Goal: Transaction & Acquisition: Purchase product/service

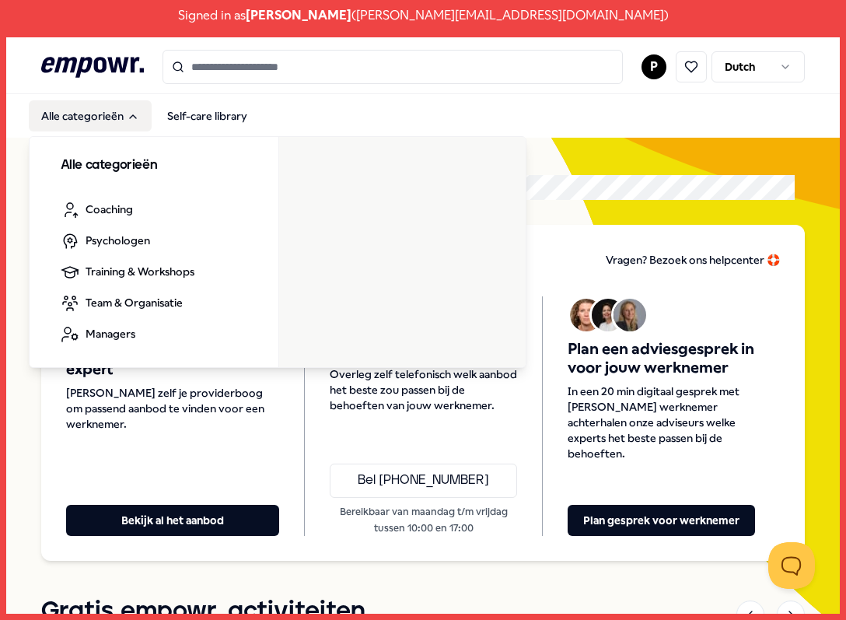
click at [104, 114] on button "Alle categorieën" at bounding box center [90, 115] width 123 height 31
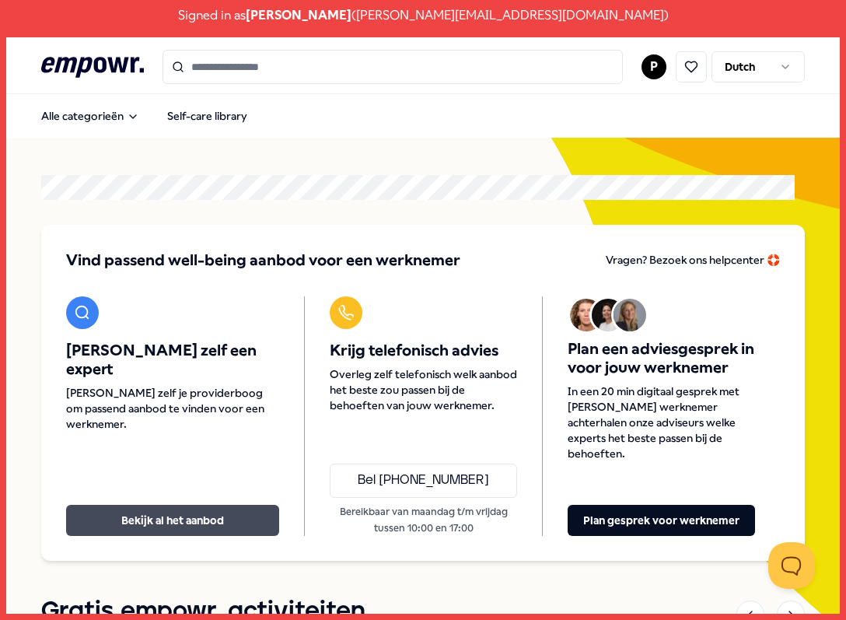
click at [161, 505] on button "Bekijk al het aanbod" at bounding box center [172, 520] width 213 height 31
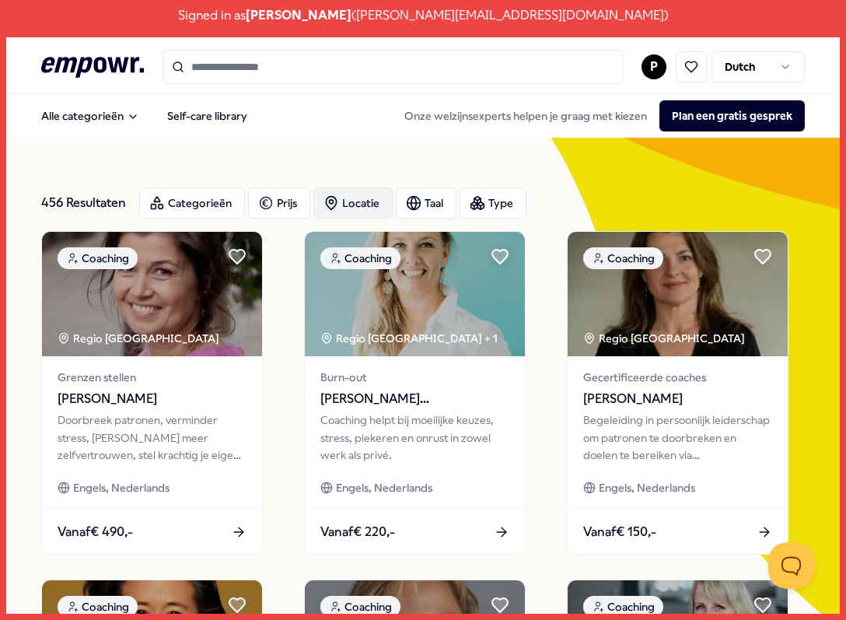
click at [344, 205] on div "Locatie" at bounding box center [352, 202] width 79 height 31
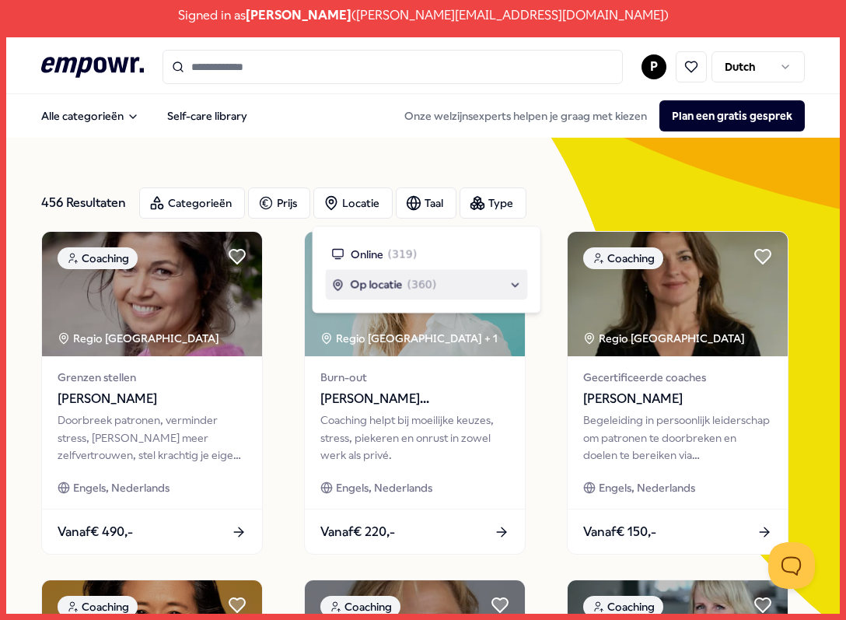
click at [373, 291] on span "Op locatie" at bounding box center [377, 284] width 52 height 17
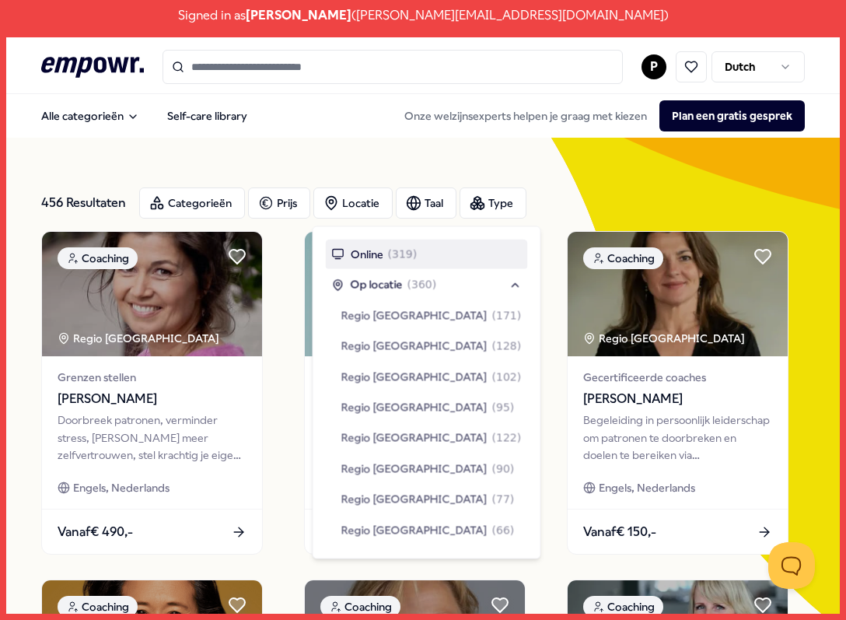
click at [374, 184] on div "456 Resultaten Categorieën Prijs Locatie Taal Type" at bounding box center [423, 203] width 764 height 56
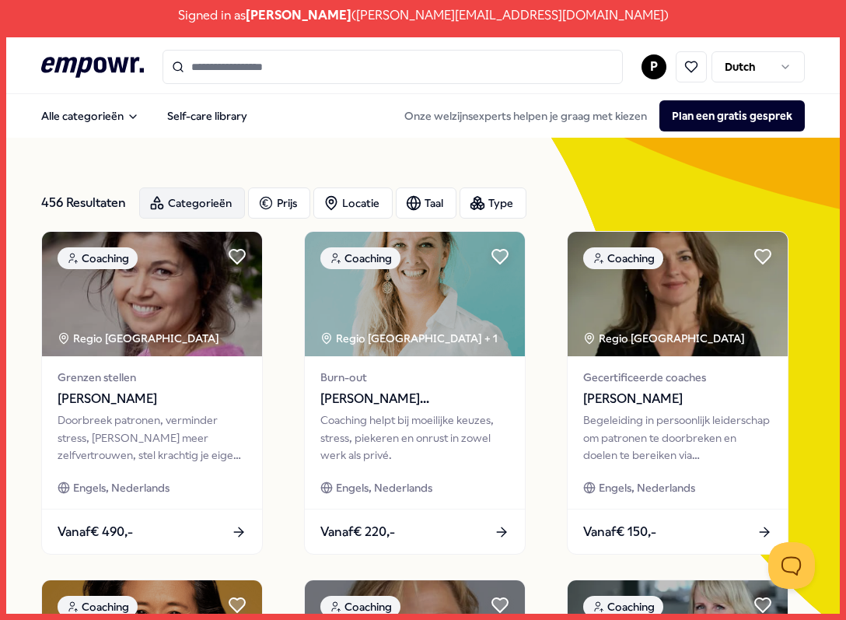
click at [212, 210] on div "Categorieën" at bounding box center [192, 202] width 106 height 31
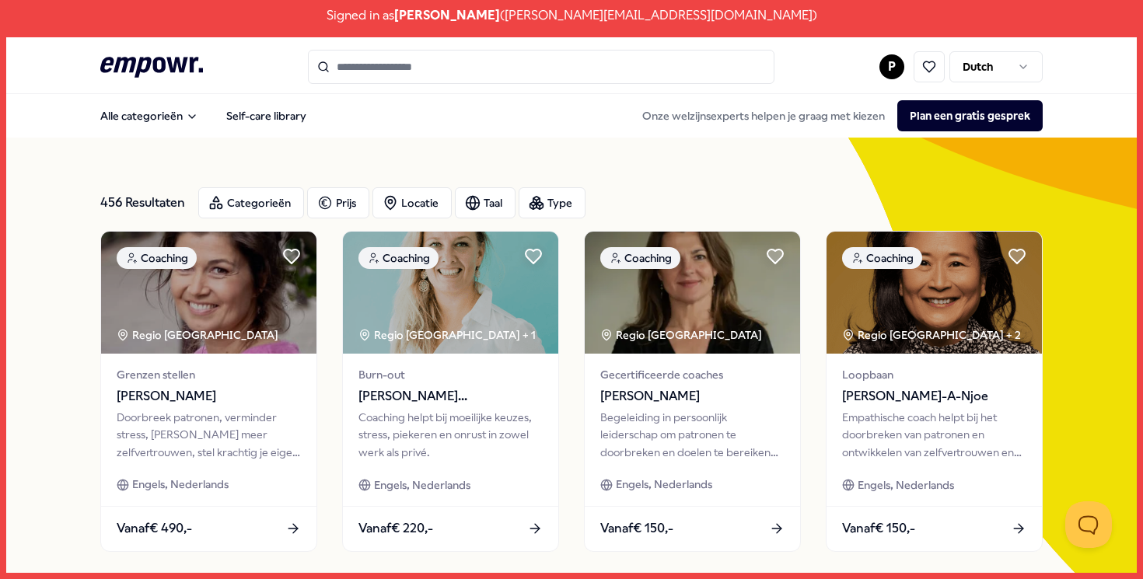
click at [138, 60] on icon at bounding box center [151, 67] width 103 height 20
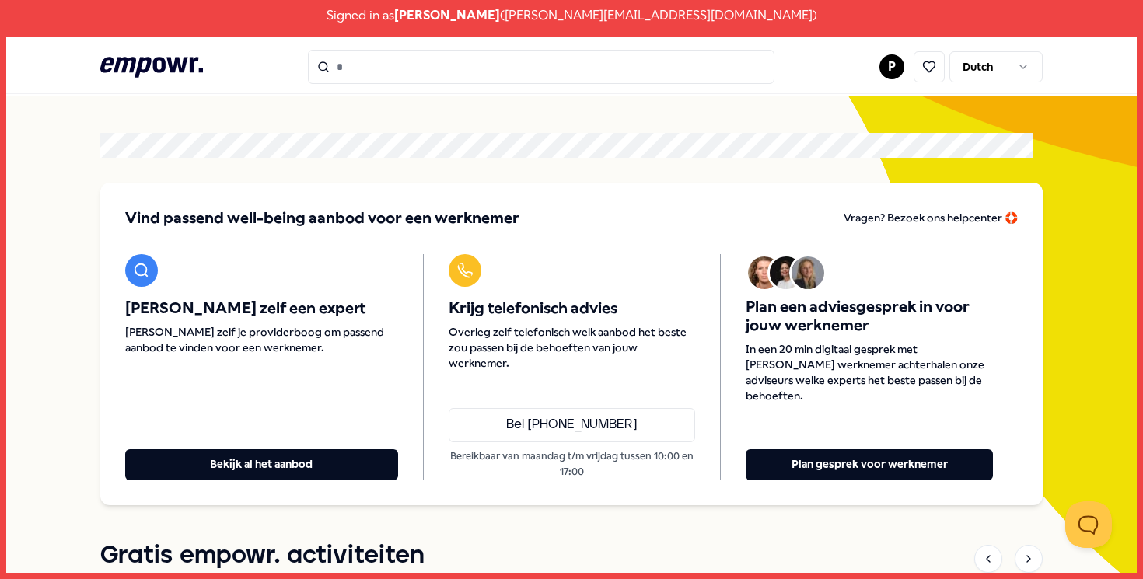
scroll to position [40, 0]
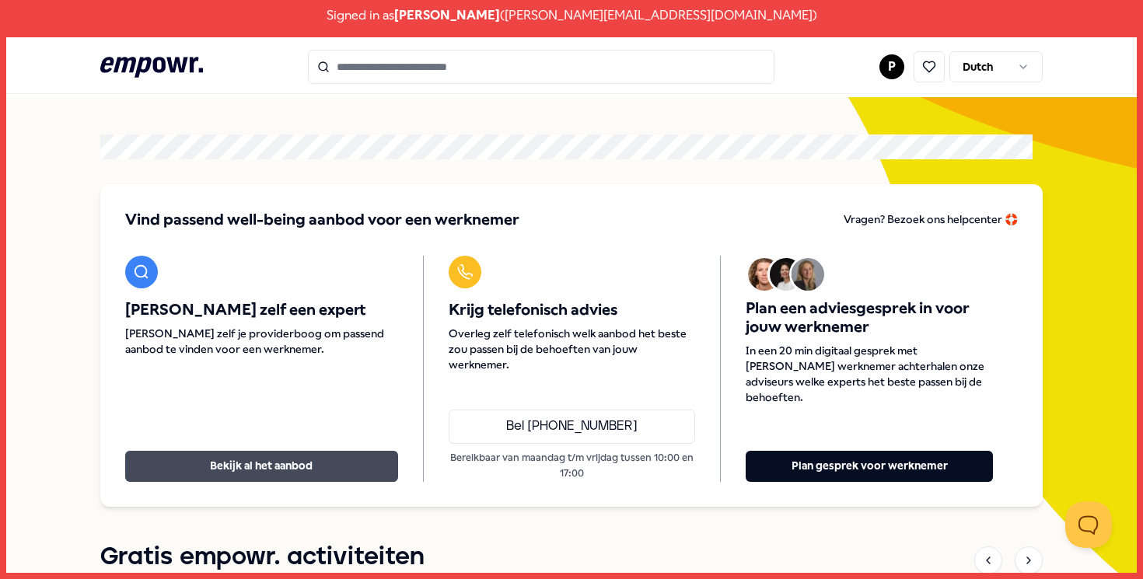
click at [263, 470] on button "Bekijk al het aanbod" at bounding box center [261, 466] width 273 height 31
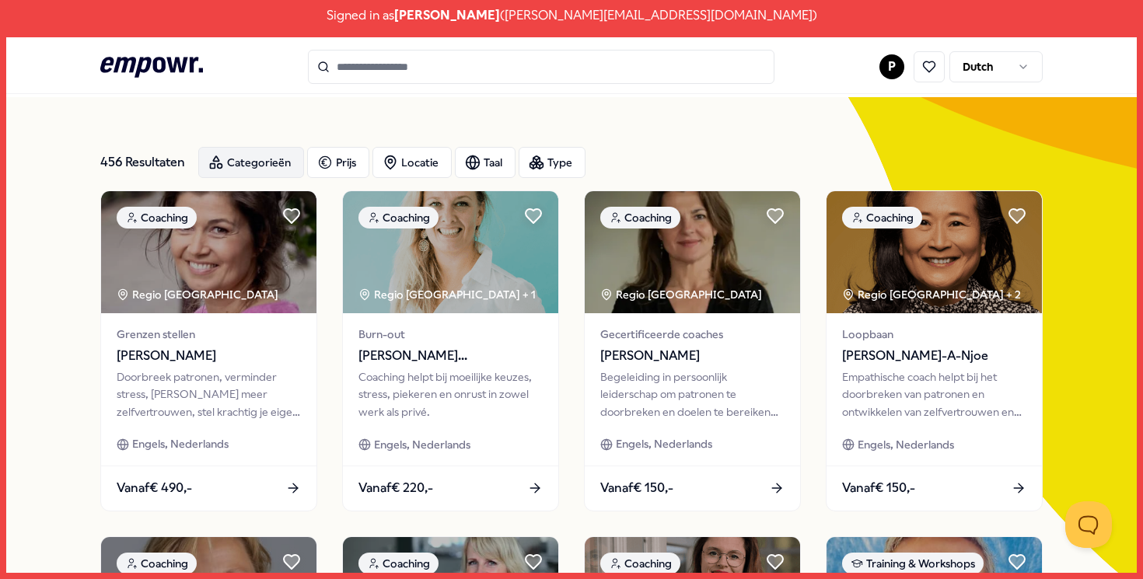
click at [232, 171] on div "Categorieën" at bounding box center [251, 162] width 106 height 31
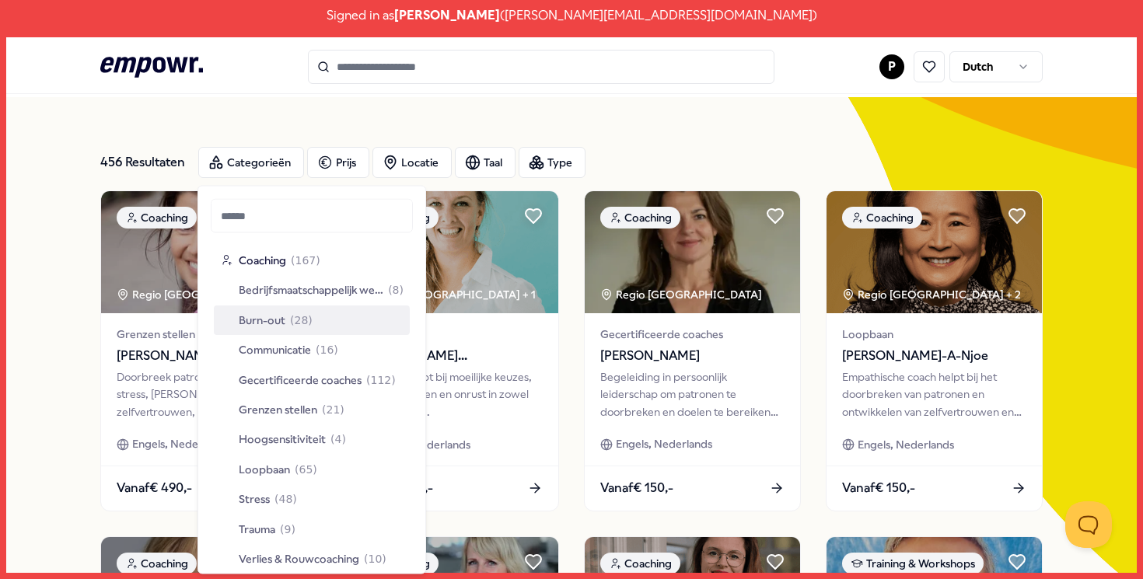
click at [302, 327] on span "( 28 )" at bounding box center [301, 319] width 23 height 17
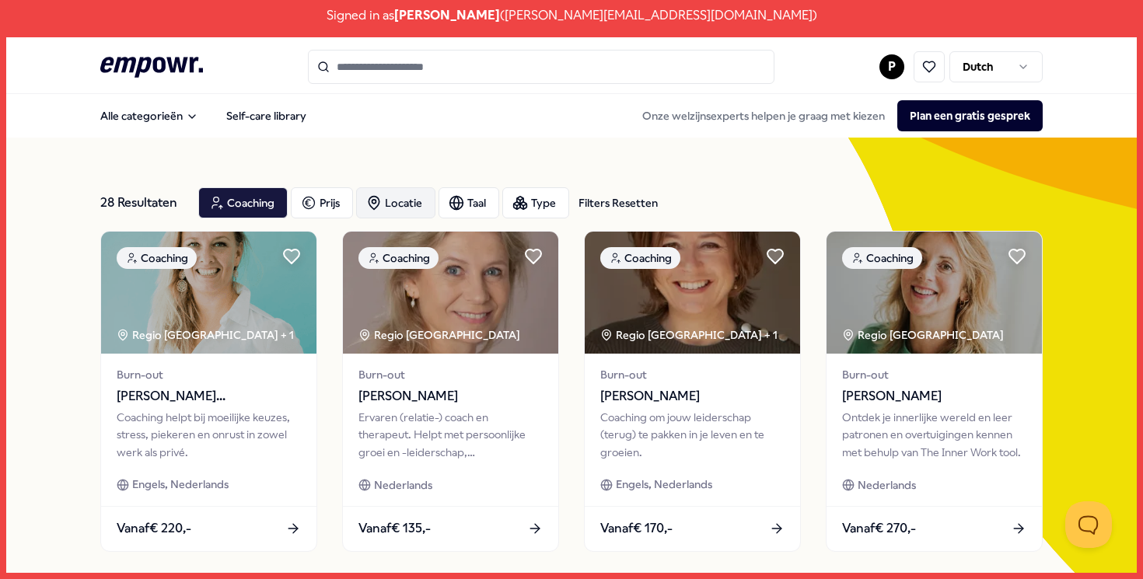
click at [396, 201] on div "Locatie" at bounding box center [395, 202] width 79 height 31
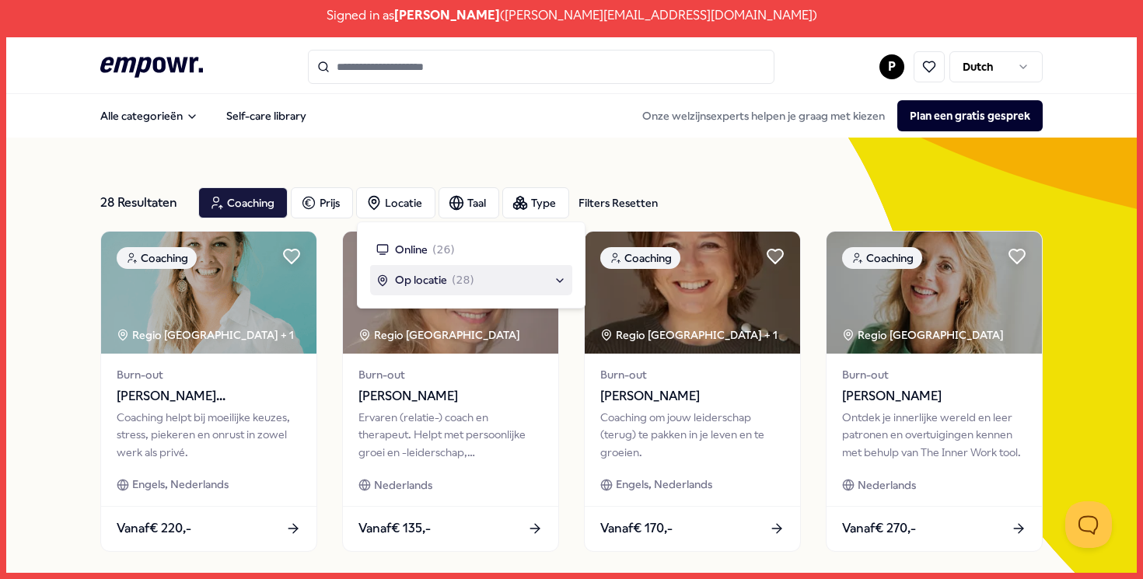
click at [440, 277] on span "Op locatie" at bounding box center [421, 279] width 52 height 17
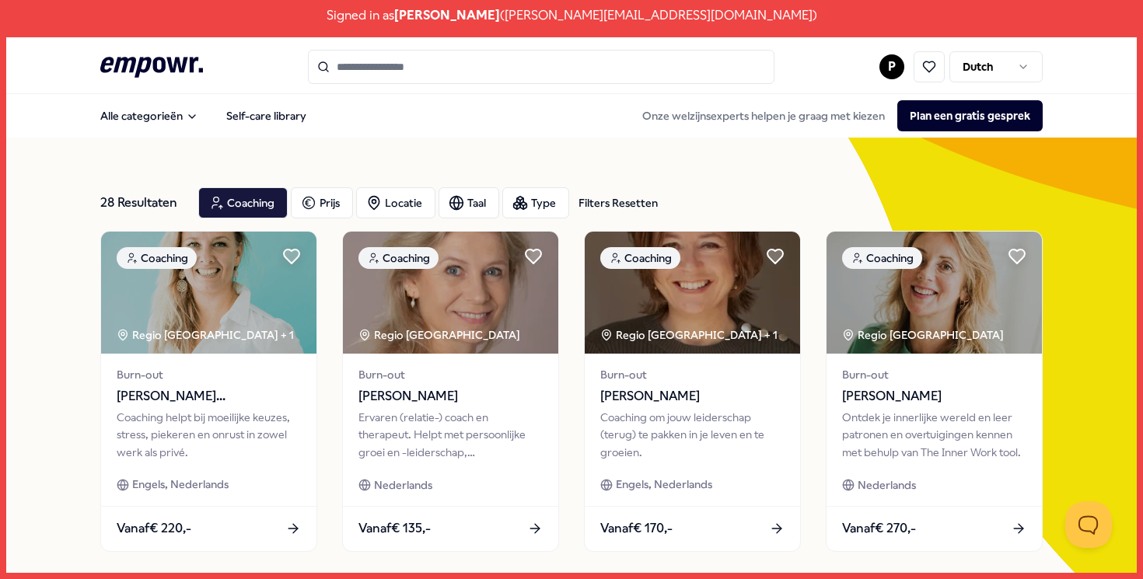
click at [397, 58] on input "Search for products, categories or subcategories" at bounding box center [541, 67] width 467 height 34
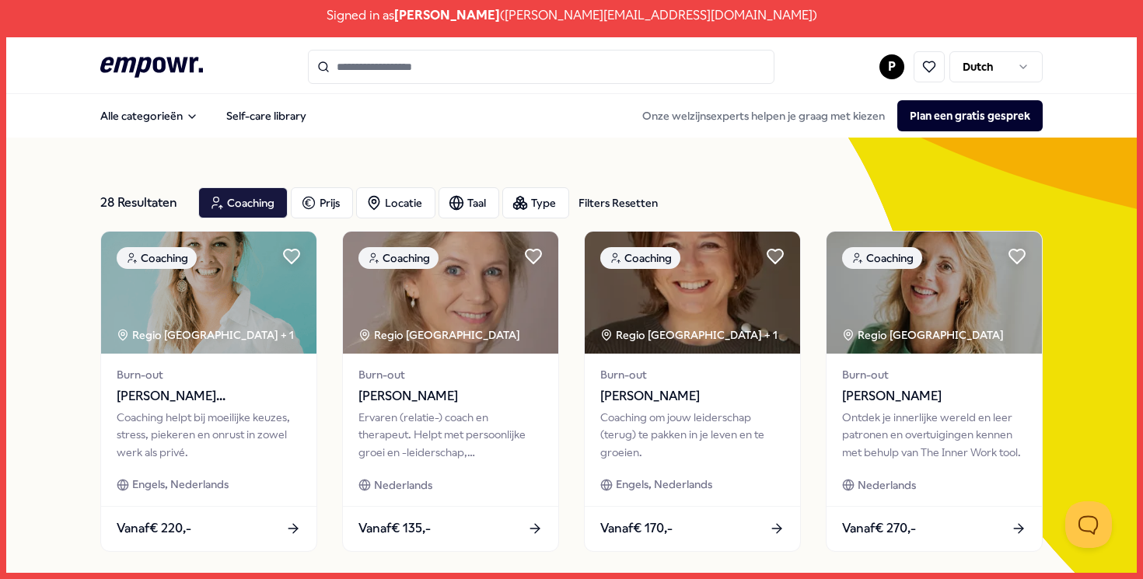
click at [130, 73] on icon ".empowr-logo_svg__cls-1{fill:#03032f}" at bounding box center [151, 67] width 103 height 29
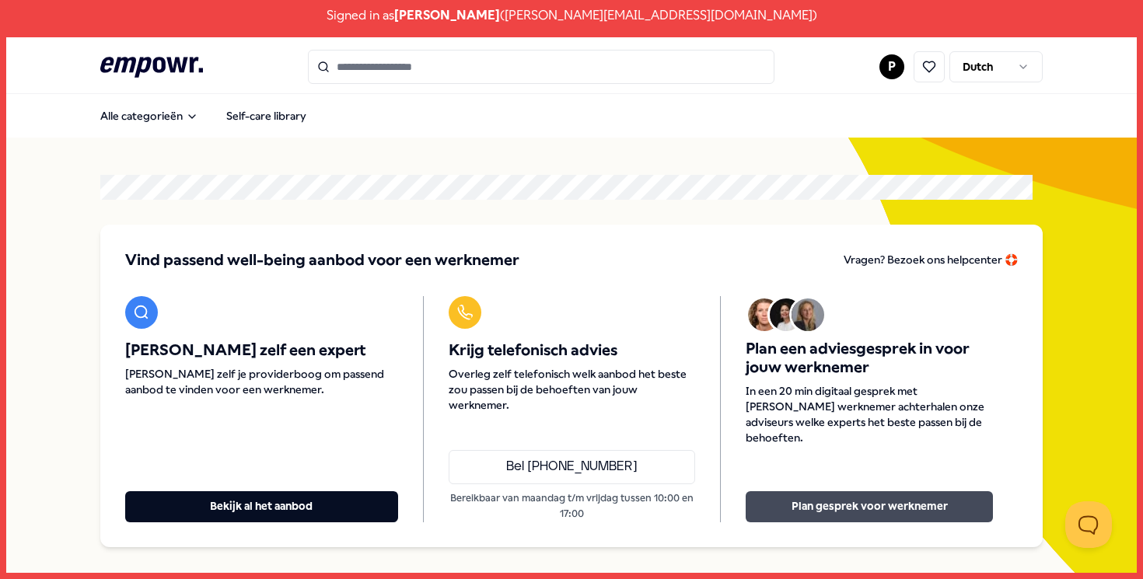
click at [842, 512] on button "Plan gesprek voor werknemer" at bounding box center [869, 506] width 247 height 31
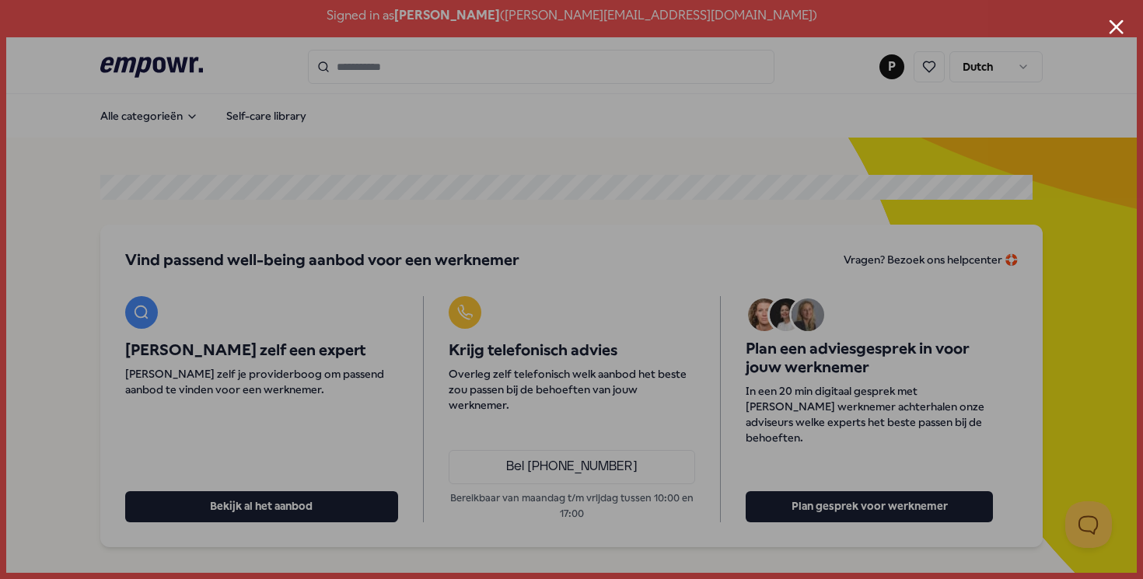
click at [1117, 27] on button "Close modal" at bounding box center [1116, 26] width 15 height 15
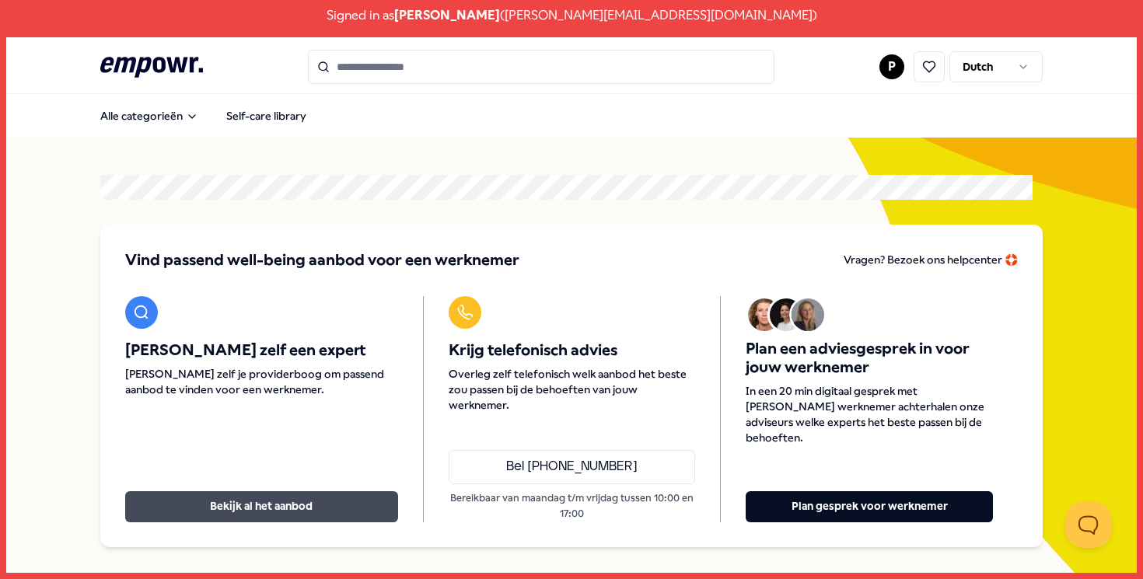
click at [223, 503] on button "Bekijk al het aanbod" at bounding box center [261, 506] width 273 height 31
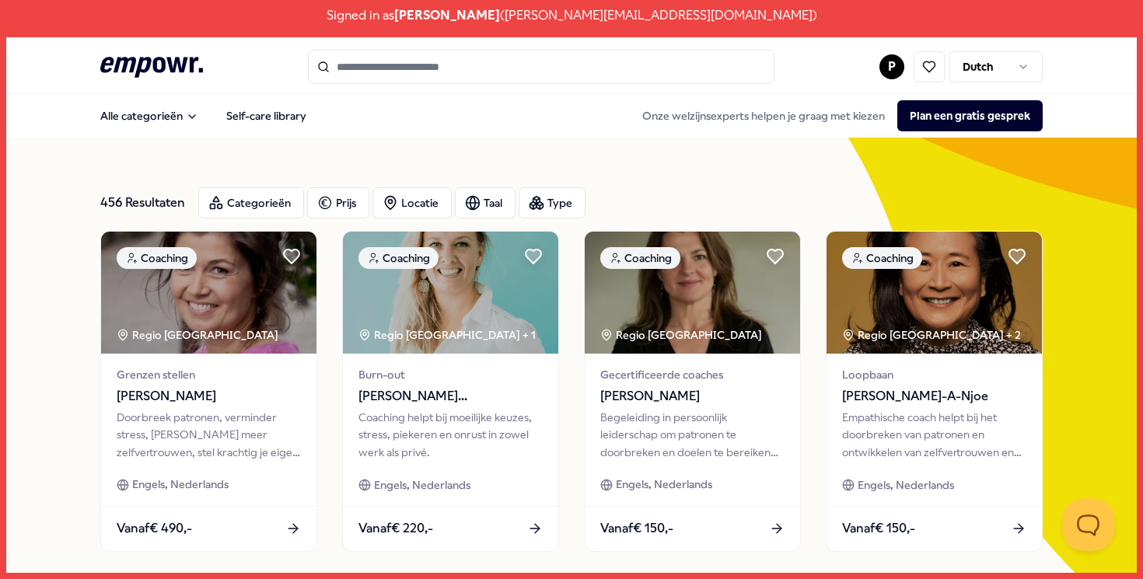
click at [1082, 523] on button "Open Beacon popover" at bounding box center [1085, 521] width 47 height 47
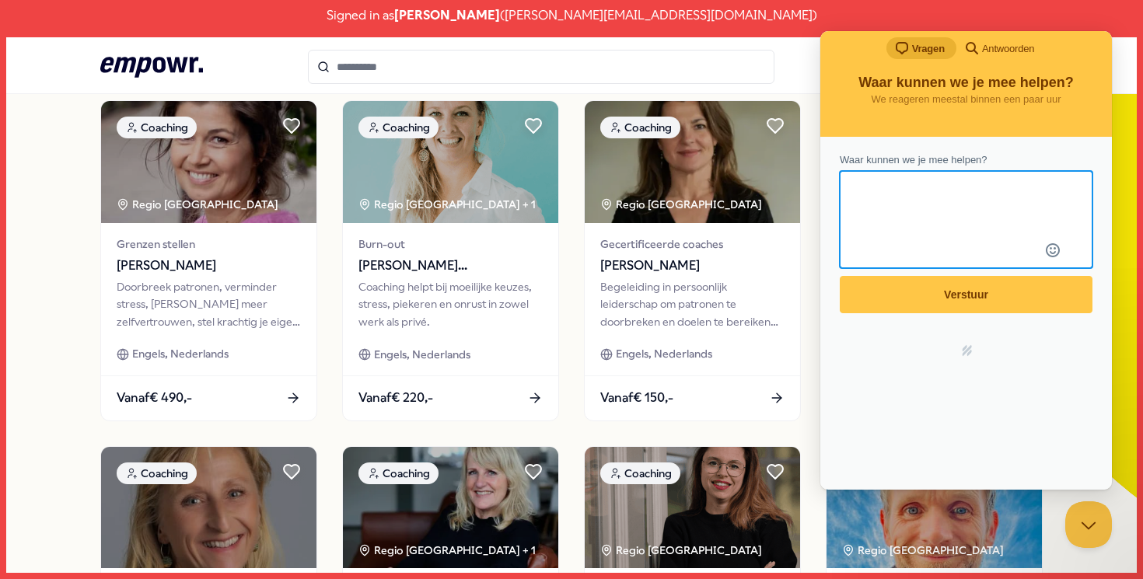
scroll to position [128, 0]
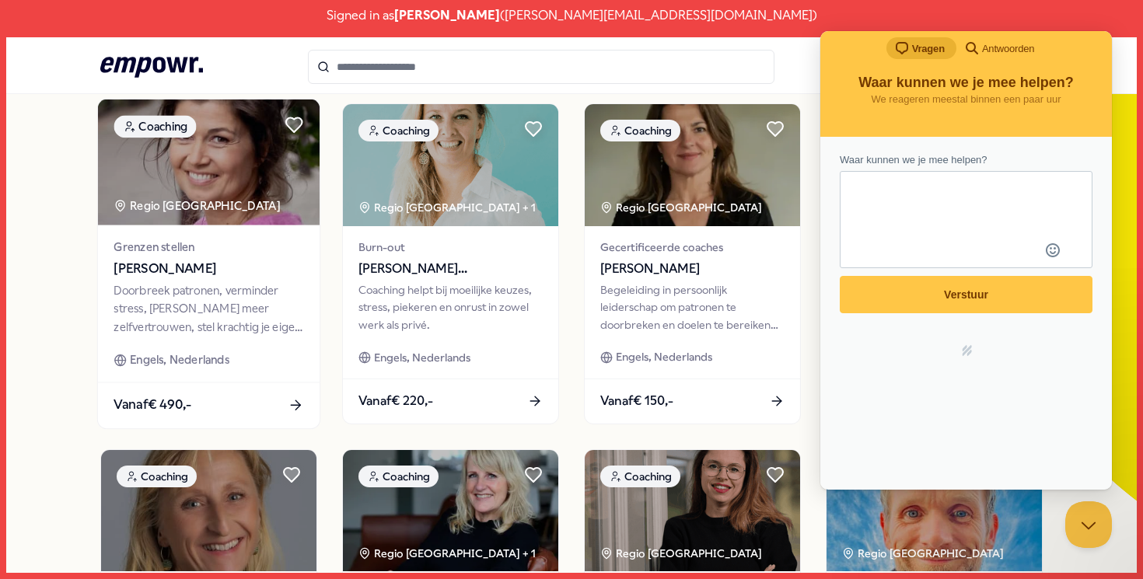
click at [166, 349] on div "Grenzen stellen Astrid van Spronsen Doorbreek patronen, verminder stress, voel …" at bounding box center [209, 303] width 222 height 157
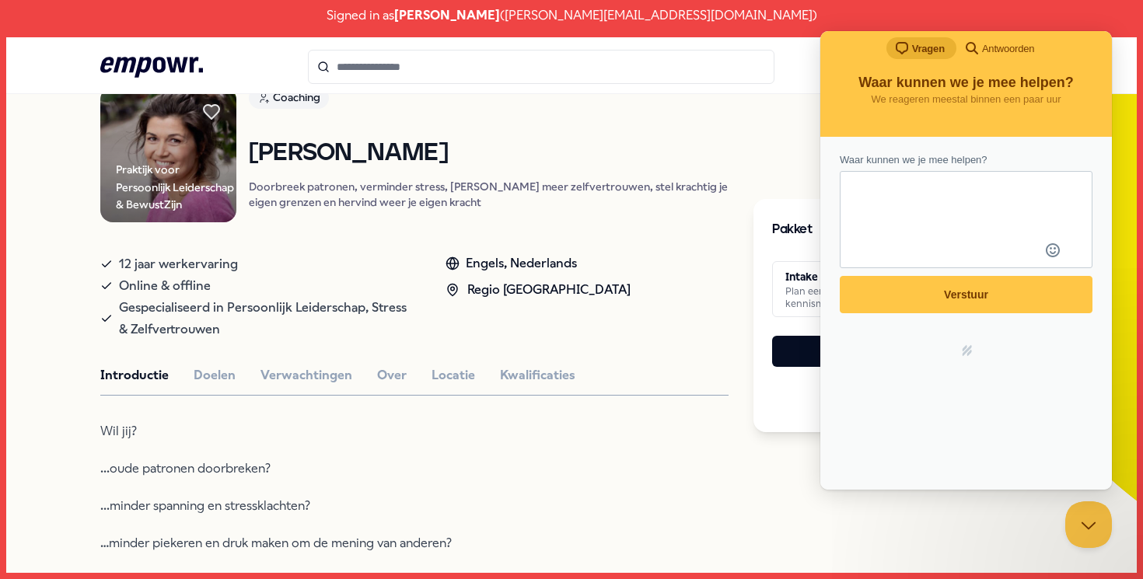
click at [1085, 70] on h2 "Waar kunnen we je mee helpen?" at bounding box center [966, 80] width 260 height 24
click at [1077, 516] on button "Close Beacon popover" at bounding box center [1085, 521] width 47 height 47
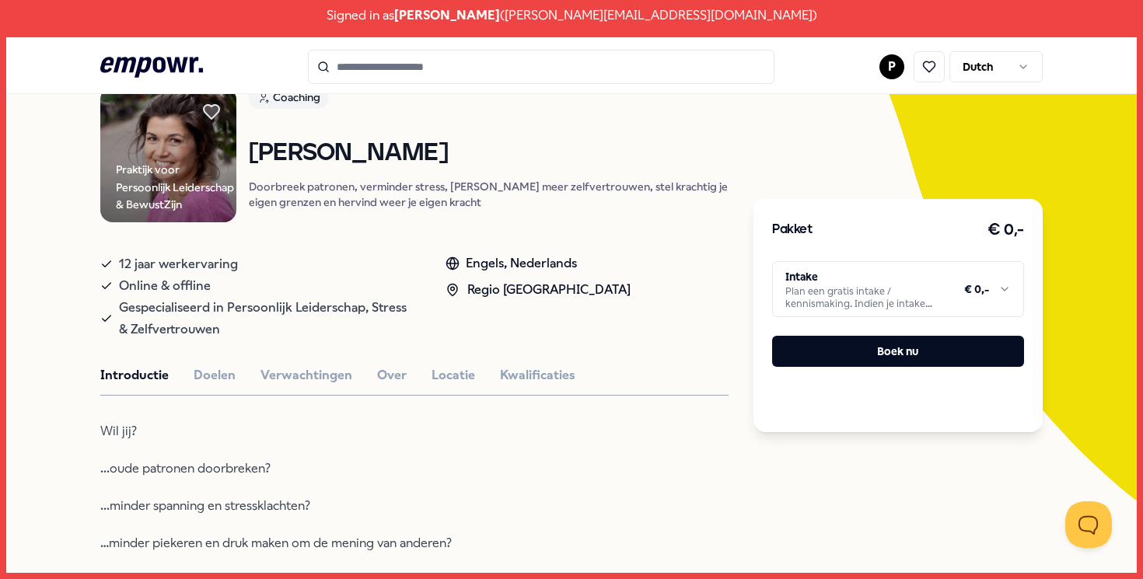
click at [904, 302] on html "Signed in as Paulien Sprangers ( p.sprangers@asg.nl ) .empowr-logo_svg__cls-1{f…" at bounding box center [571, 289] width 1143 height 579
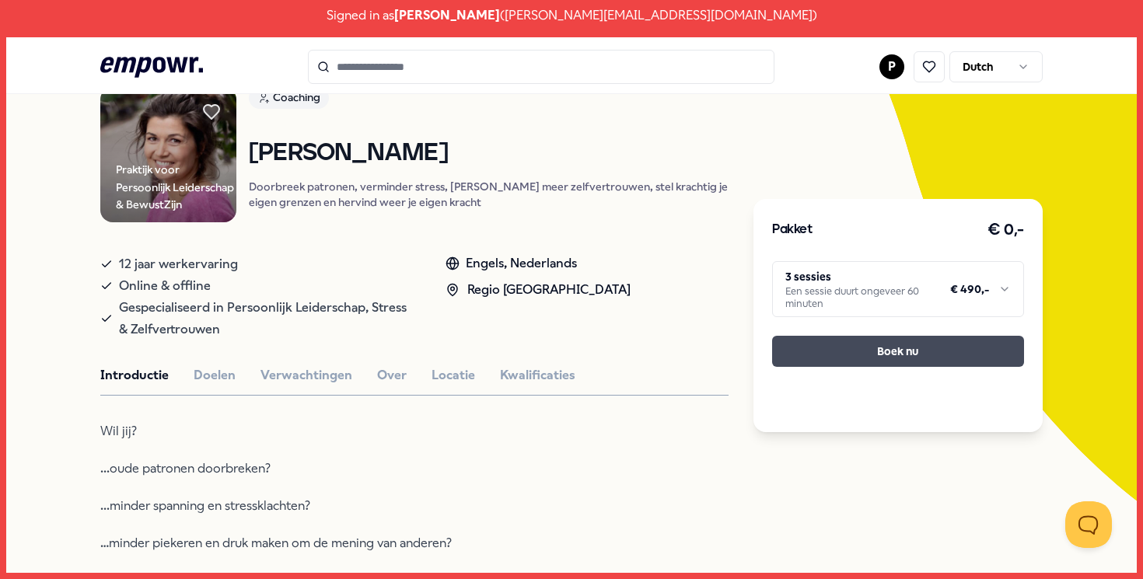
click at [889, 365] on button "Boek nu" at bounding box center [898, 351] width 252 height 31
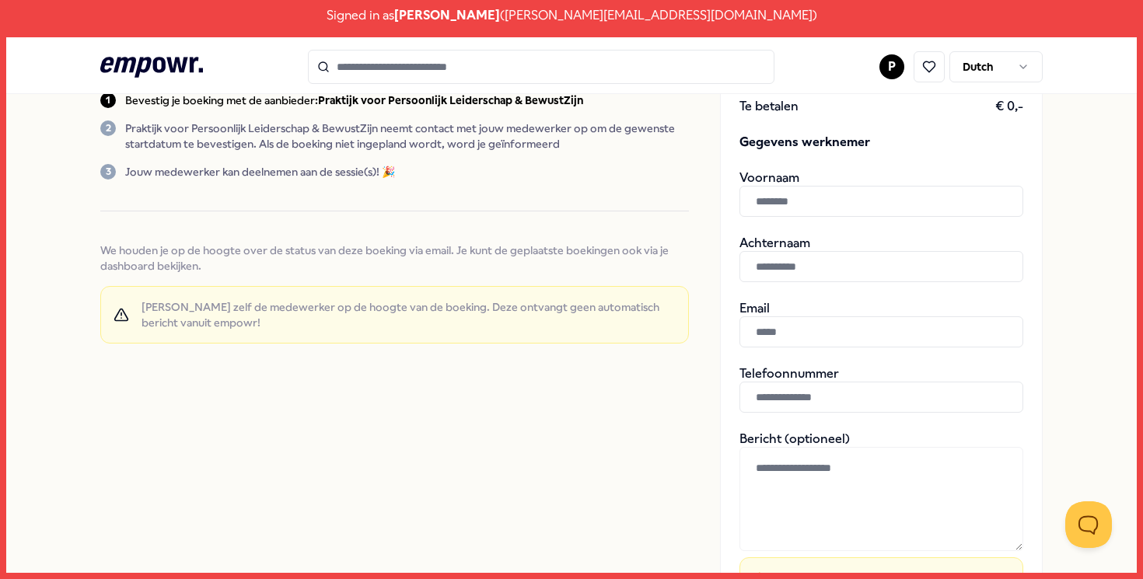
scroll to position [226, 0]
click at [886, 209] on input "text" at bounding box center [881, 199] width 284 height 31
click at [1075, 278] on div "Bevestig je boeking Bevestig je boeking door de gegevens van de werknemer waarv…" at bounding box center [571, 327] width 1131 height 918
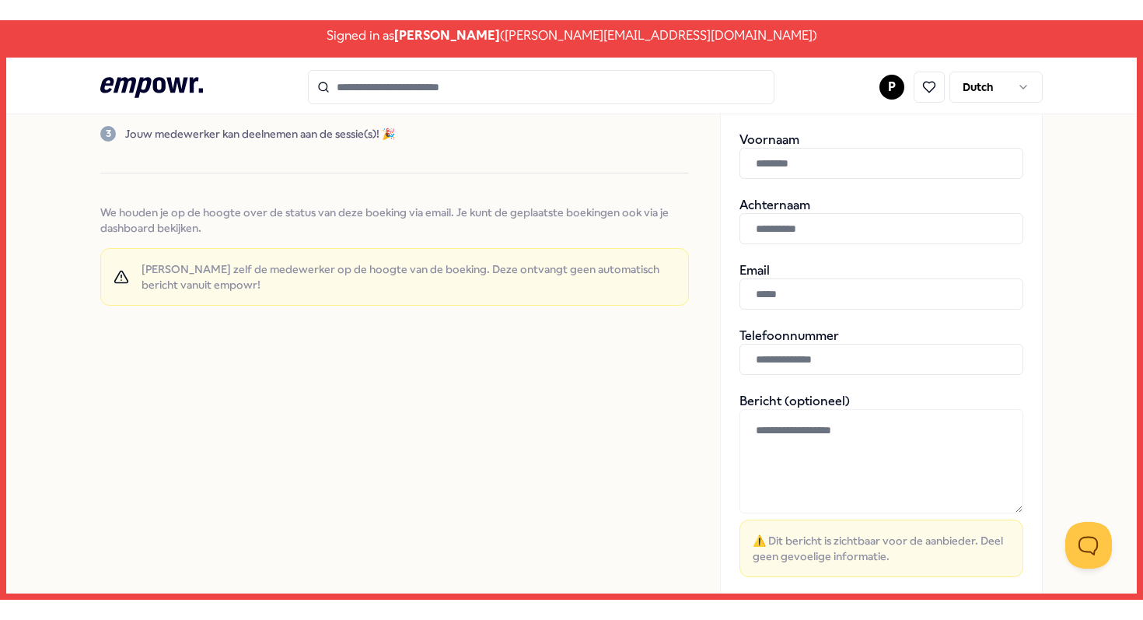
scroll to position [0, 0]
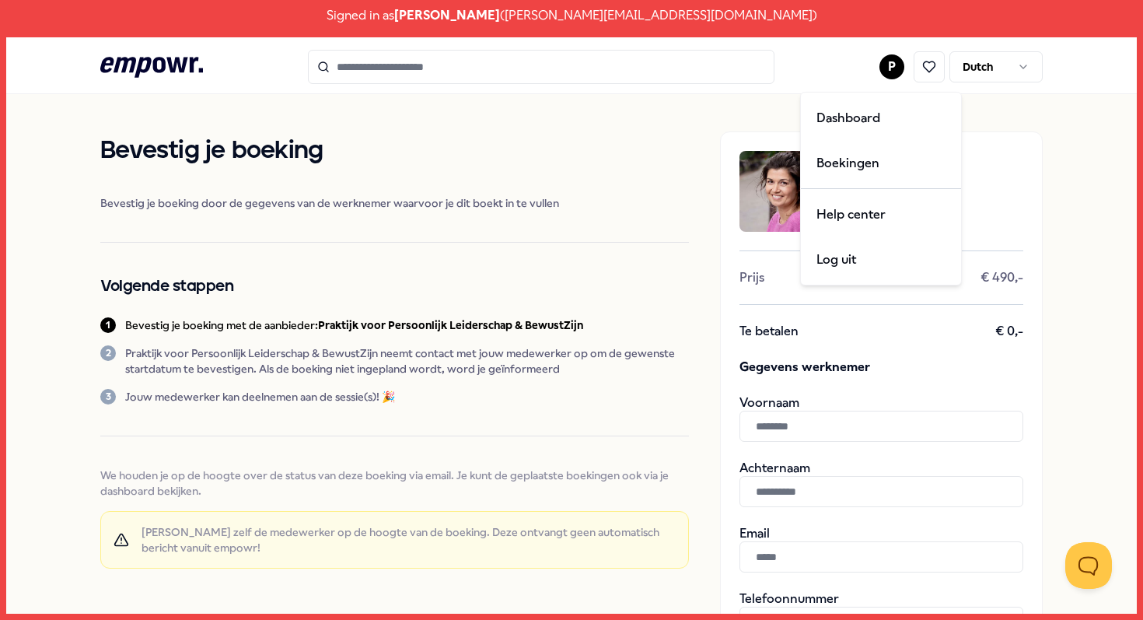
click at [869, 67] on html "Signed in as Paulien Sprangers ( p.sprangers@asg.nl ) .empowr-logo_svg__cls-1{f…" at bounding box center [571, 310] width 1143 height 620
click at [867, 250] on div "Log uit" at bounding box center [881, 259] width 154 height 45
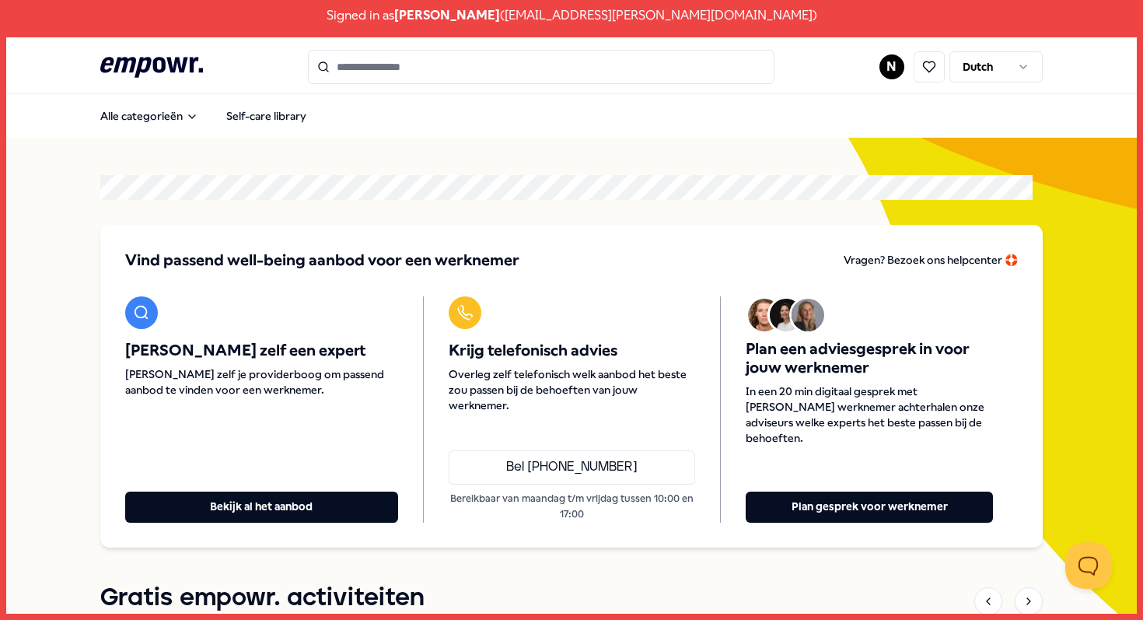
click at [687, 8] on div "Signed in as Neswa Khaoiri ( nkhaoiri@aafje.nl )" at bounding box center [571, 15] width 1143 height 31
click at [879, 72] on html "Signed in as Neswa Khaoiri ( nkhaoiri@aafje.nl ) .empowr-logo_svg__cls-1{fill:#…" at bounding box center [571, 310] width 1143 height 620
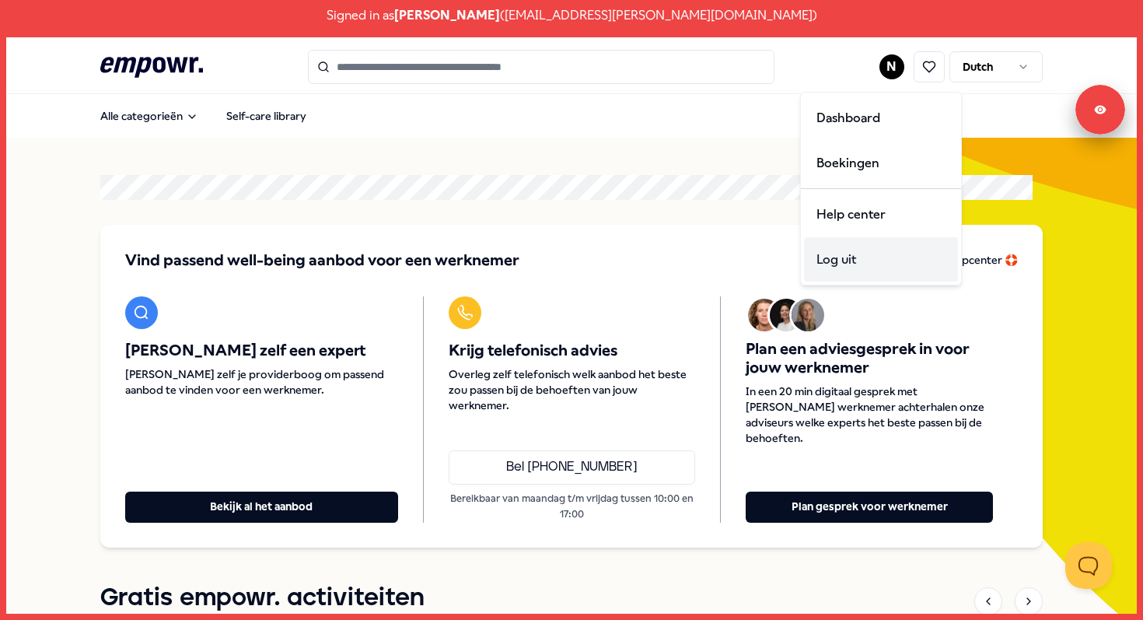
click at [858, 265] on div "Log uit" at bounding box center [881, 259] width 154 height 45
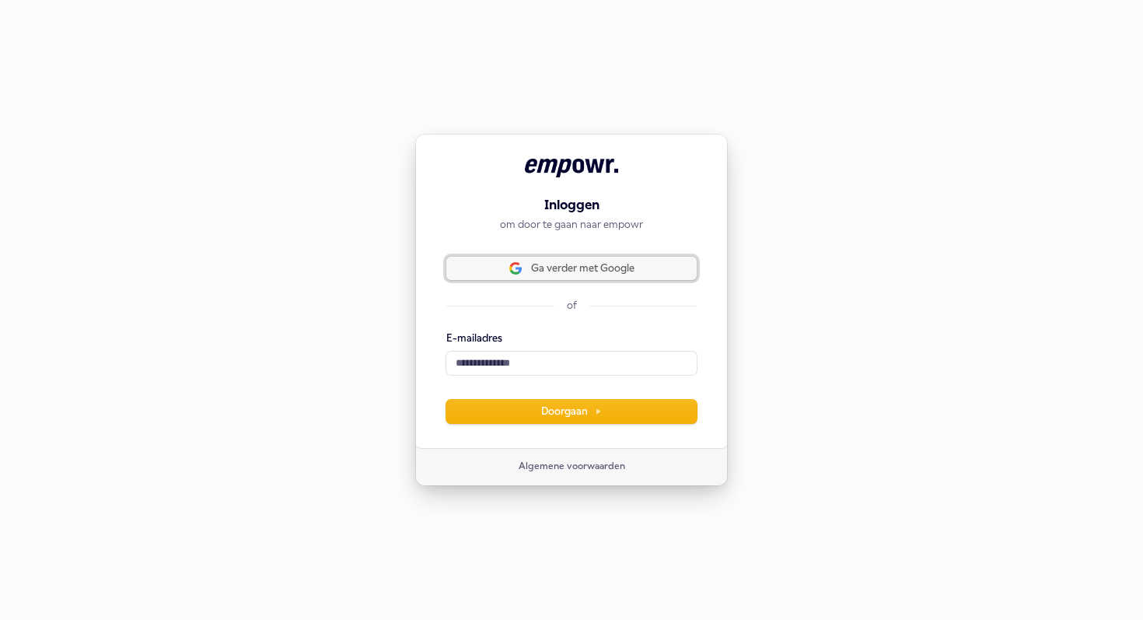
click at [544, 274] on span "Ga verder met Google" at bounding box center [582, 268] width 103 height 14
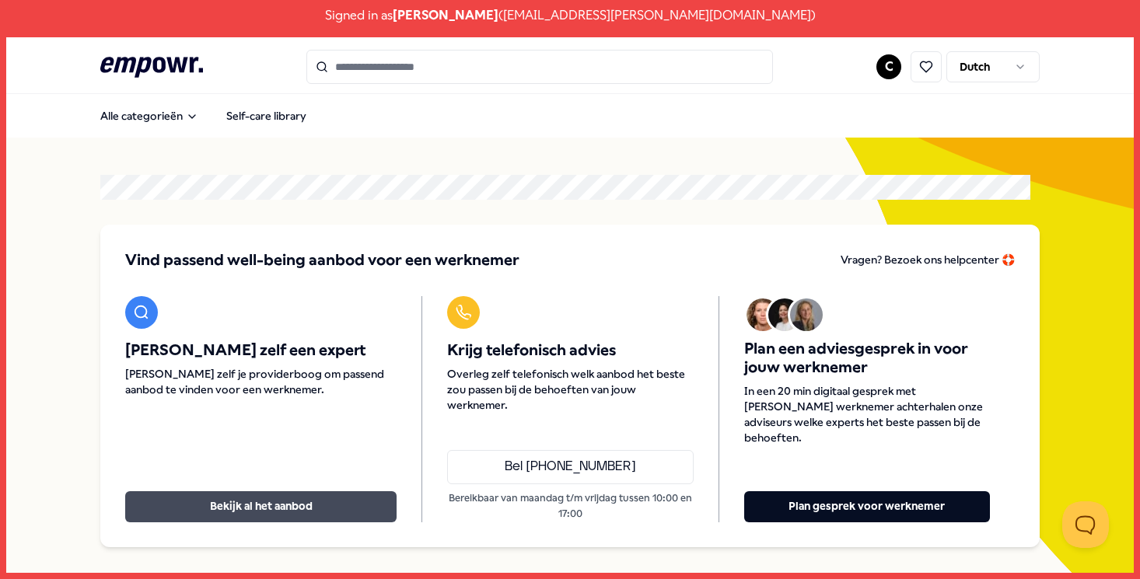
click at [271, 508] on button "Bekijk al het aanbod" at bounding box center [260, 506] width 271 height 31
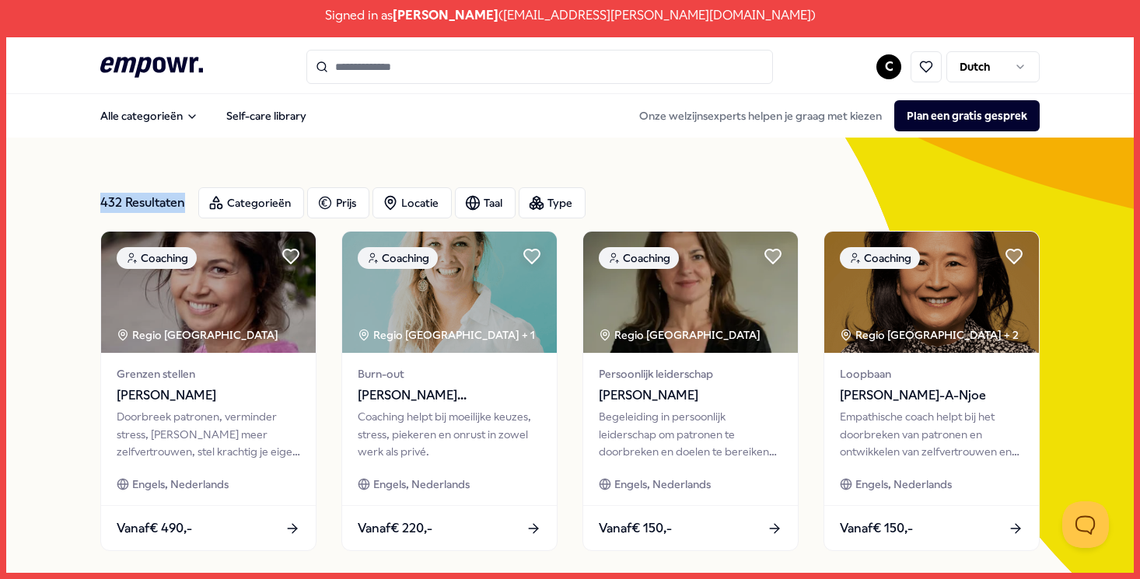
drag, startPoint x: 99, startPoint y: 205, endPoint x: 182, endPoint y: 205, distance: 83.2
click at [107, 201] on div "432 Resultaten" at bounding box center [143, 202] width 86 height 31
drag, startPoint x: 89, startPoint y: 201, endPoint x: 197, endPoint y: 201, distance: 108.1
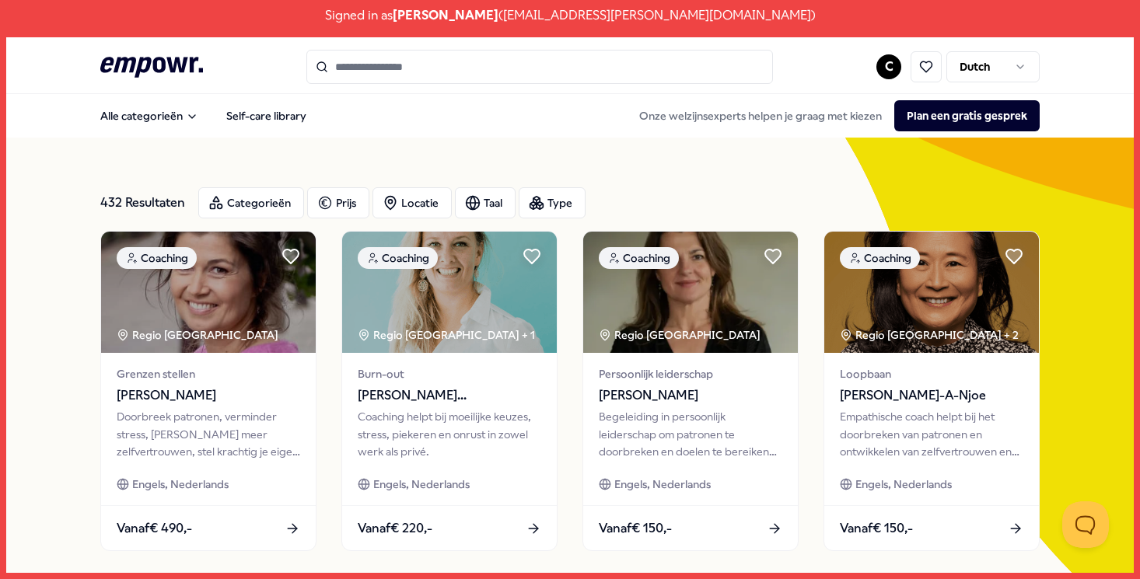
click at [173, 180] on div "432 Resultaten Categorieën Prijs Locatie Taal Type" at bounding box center [569, 203] width 939 height 56
click at [429, 200] on div "Locatie" at bounding box center [411, 202] width 79 height 31
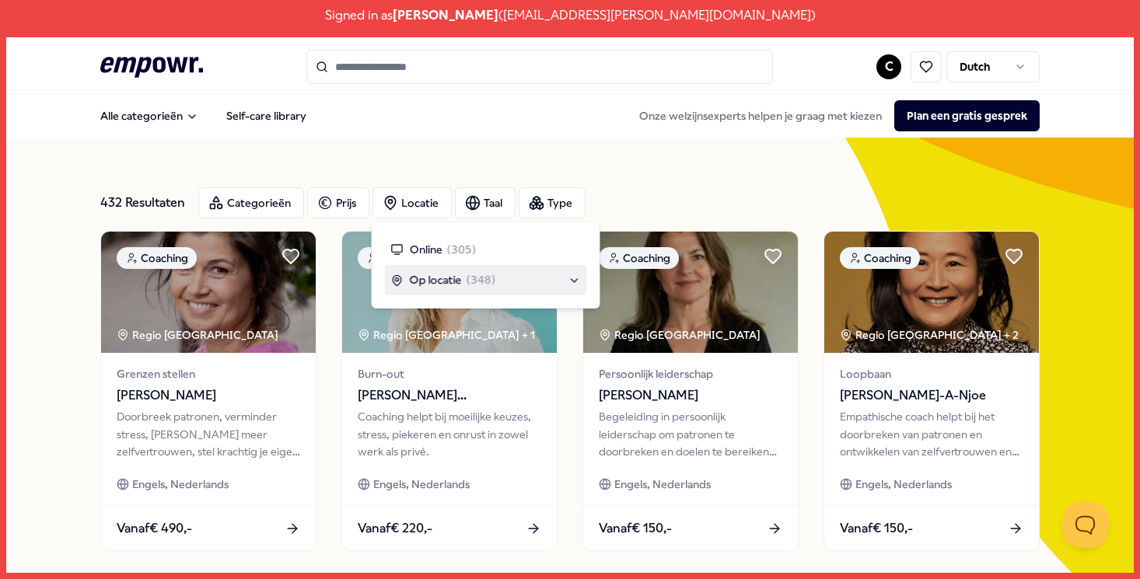
click at [444, 280] on span "Op locatie" at bounding box center [436, 279] width 52 height 17
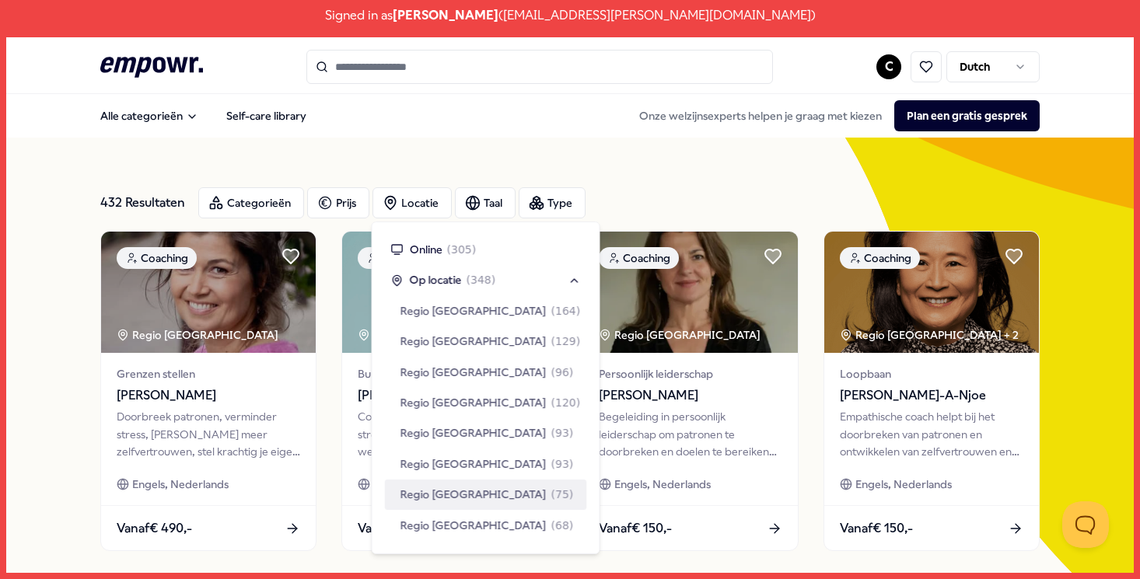
click at [474, 496] on span "Regio [GEOGRAPHIC_DATA]" at bounding box center [473, 494] width 146 height 17
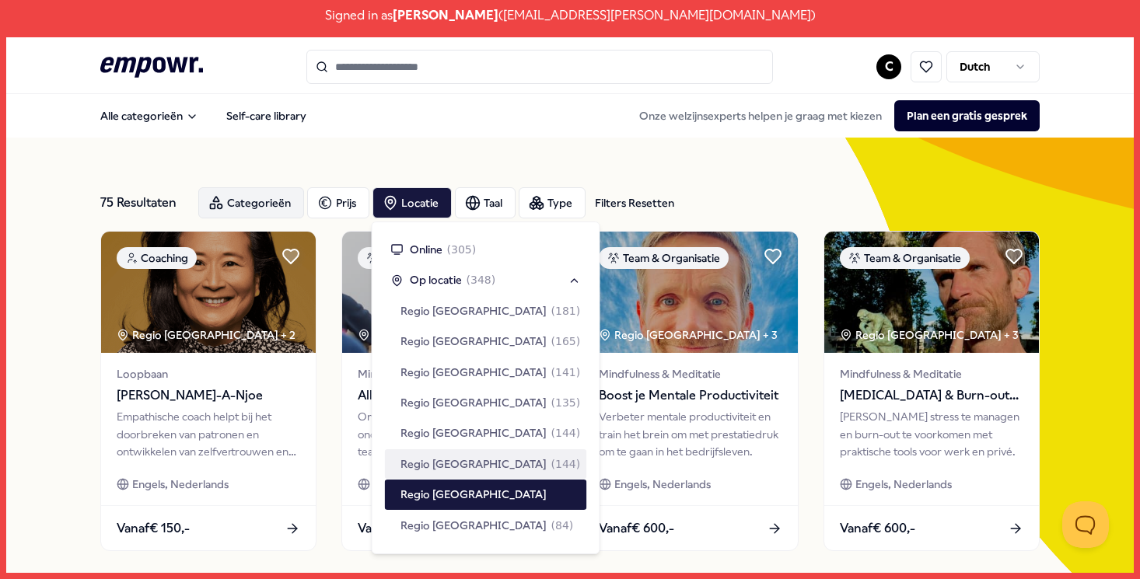
click at [259, 203] on div "Categorieën" at bounding box center [251, 202] width 106 height 31
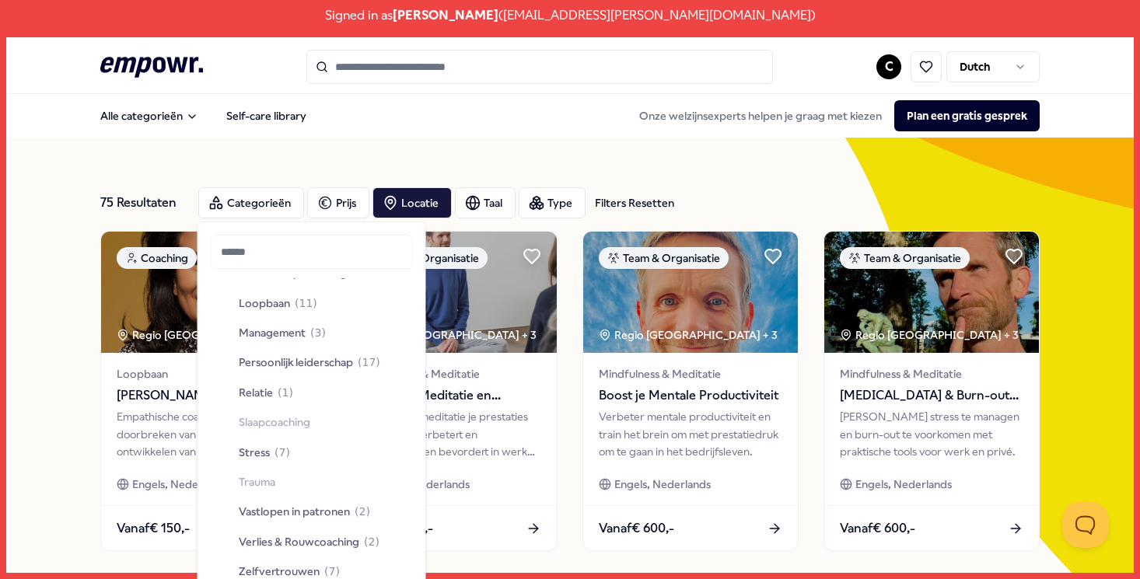
scroll to position [352, 0]
click at [306, 541] on span "Verlies & Rouwcoaching" at bounding box center [299, 541] width 121 height 17
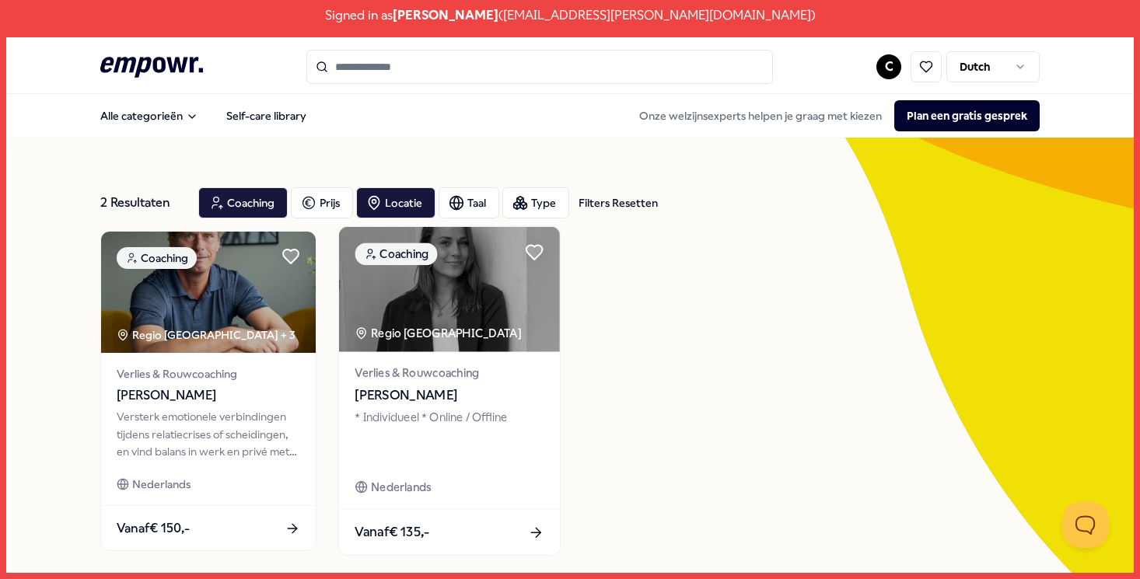
click at [495, 316] on img at bounding box center [449, 289] width 221 height 125
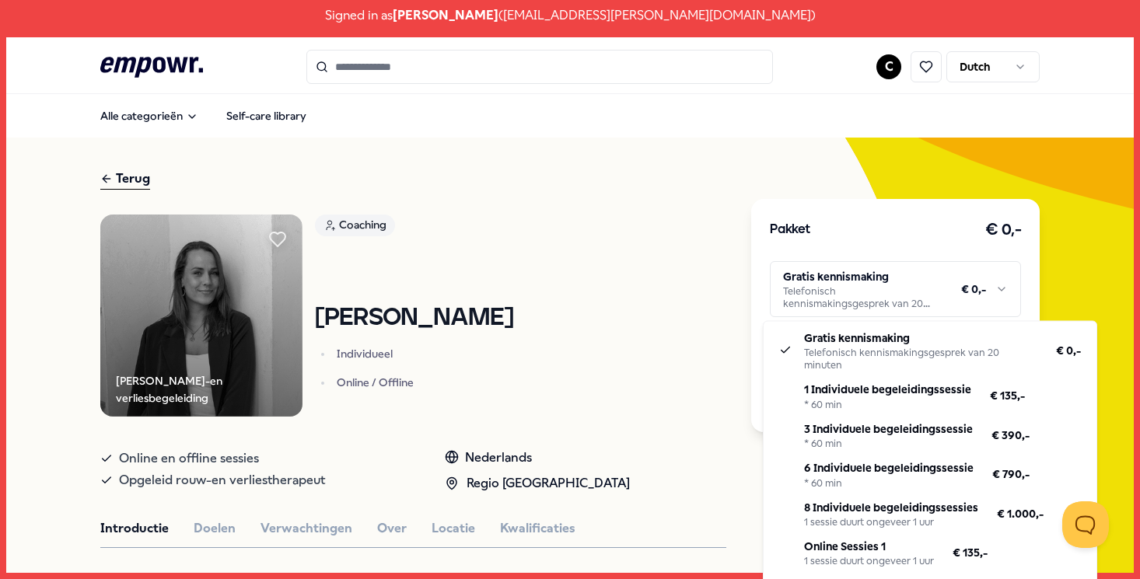
click at [850, 292] on html "Signed in as [PERSON_NAME] ( [EMAIL_ADDRESS][PERSON_NAME][DOMAIN_NAME] ) .empow…" at bounding box center [570, 289] width 1140 height 579
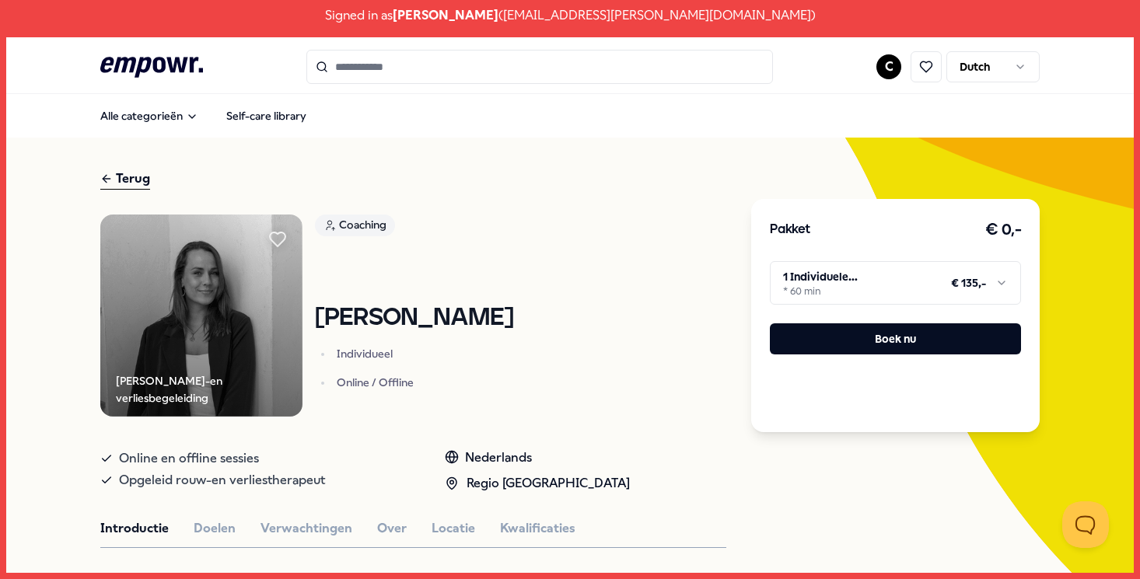
click at [145, 72] on icon ".empowr-logo_svg__cls-1{fill:#03032f}" at bounding box center [151, 67] width 103 height 29
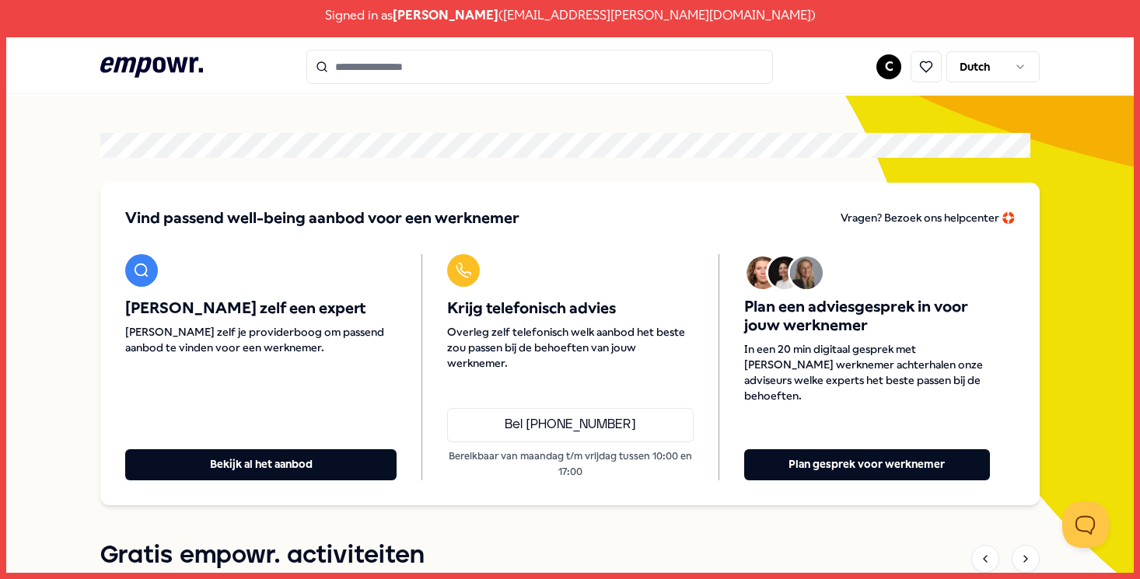
scroll to position [58, 0]
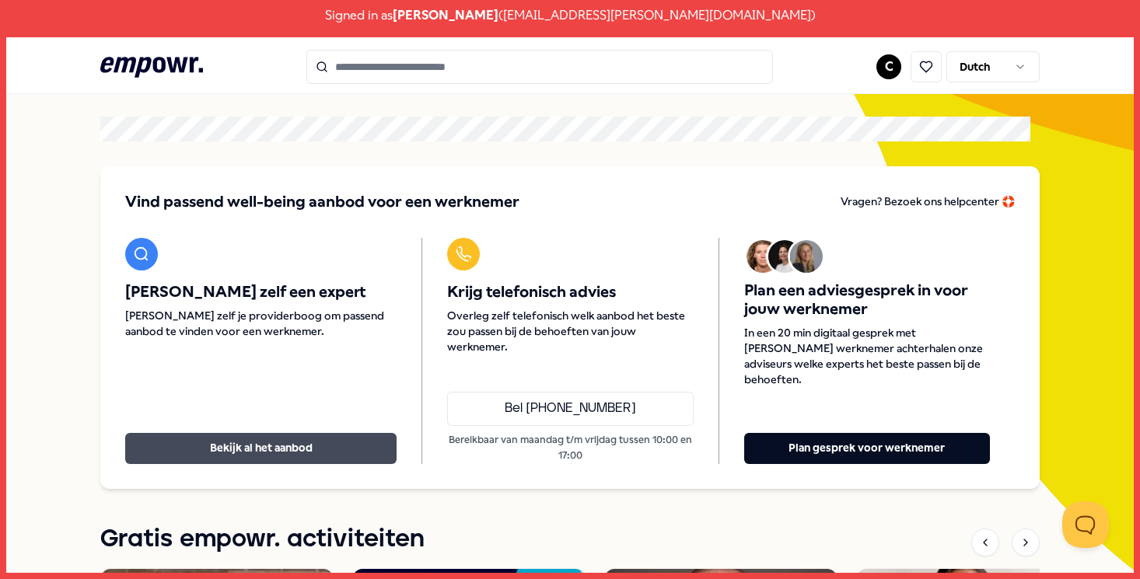
click at [308, 456] on button "Bekijk al het aanbod" at bounding box center [260, 448] width 271 height 31
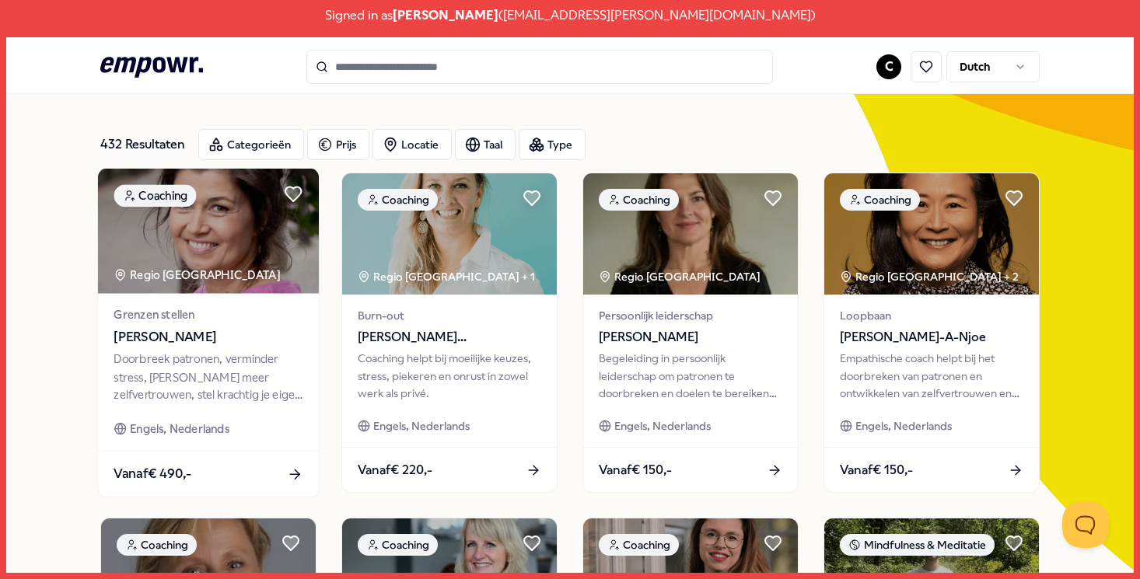
click at [222, 229] on img at bounding box center [208, 231] width 221 height 125
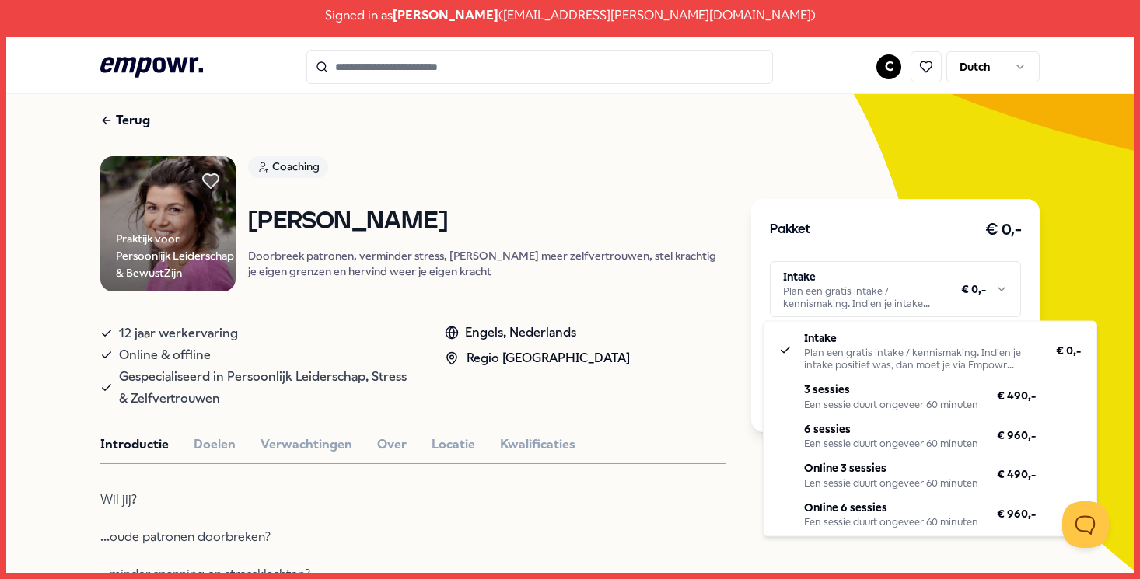
click at [842, 309] on html "Signed in as [PERSON_NAME] ( [EMAIL_ADDRESS][PERSON_NAME][DOMAIN_NAME] ) .empow…" at bounding box center [570, 289] width 1140 height 579
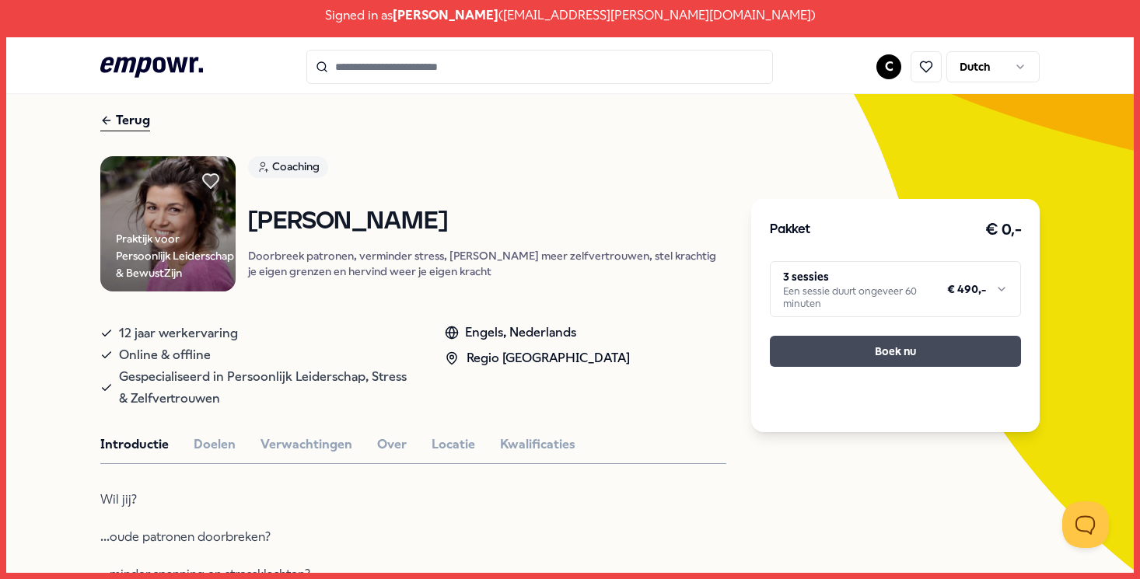
click at [842, 344] on button "Boek nu" at bounding box center [895, 351] width 251 height 31
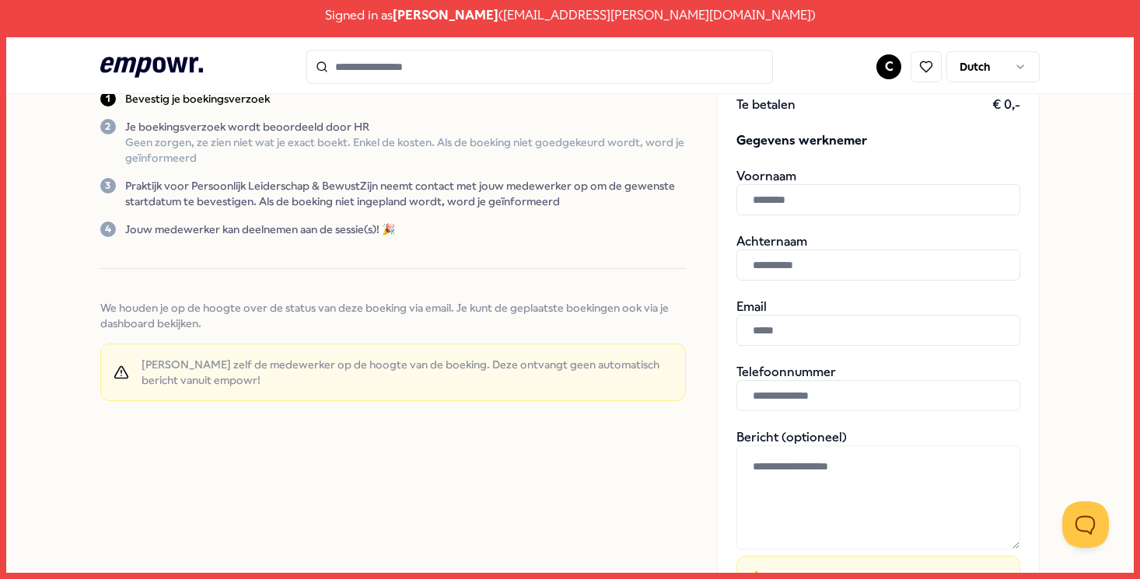
scroll to position [307, 0]
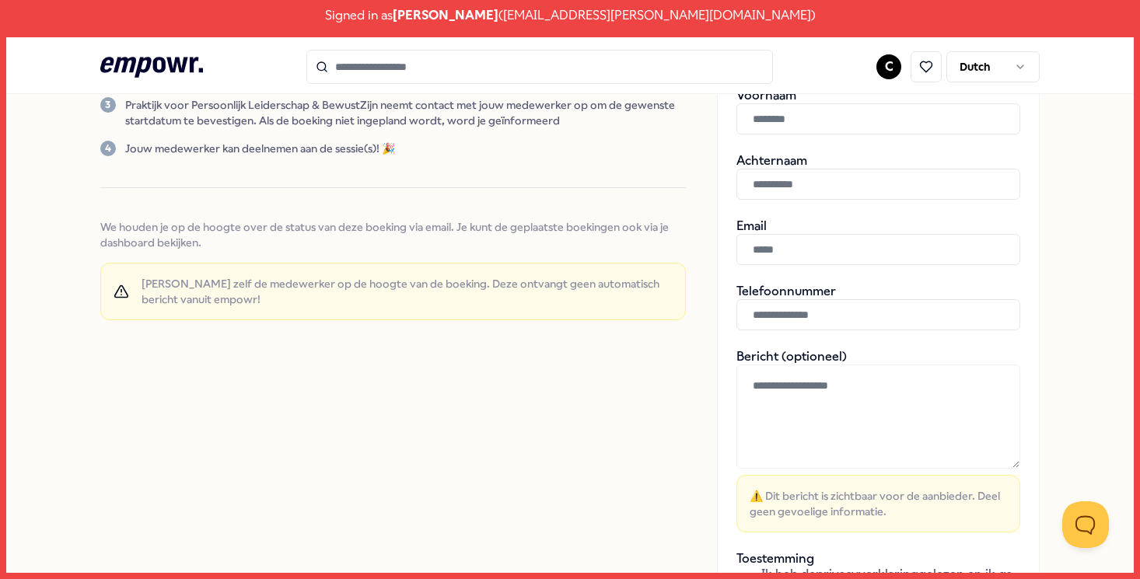
click at [830, 402] on textarea at bounding box center [878, 417] width 284 height 104
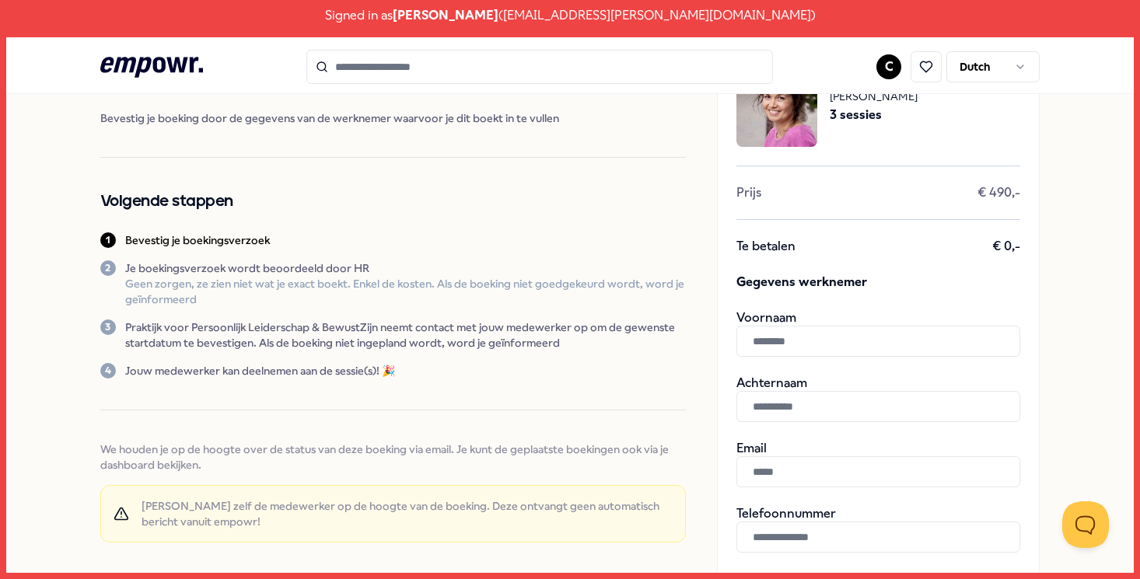
scroll to position [0, 0]
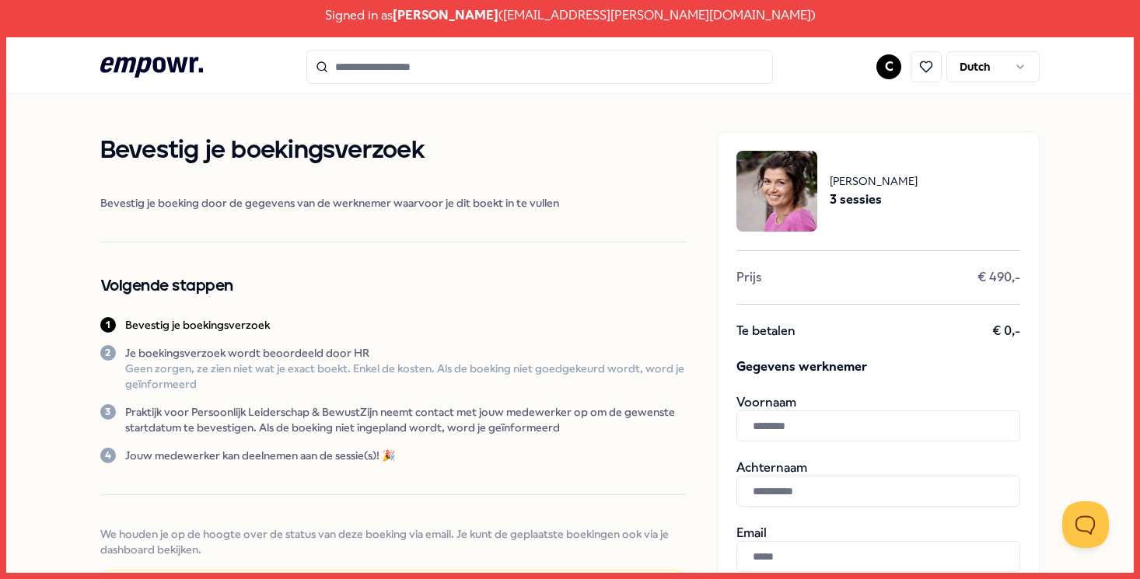
click at [166, 73] on icon ".empowr-logo_svg__cls-1{fill:#03032f}" at bounding box center [151, 67] width 103 height 29
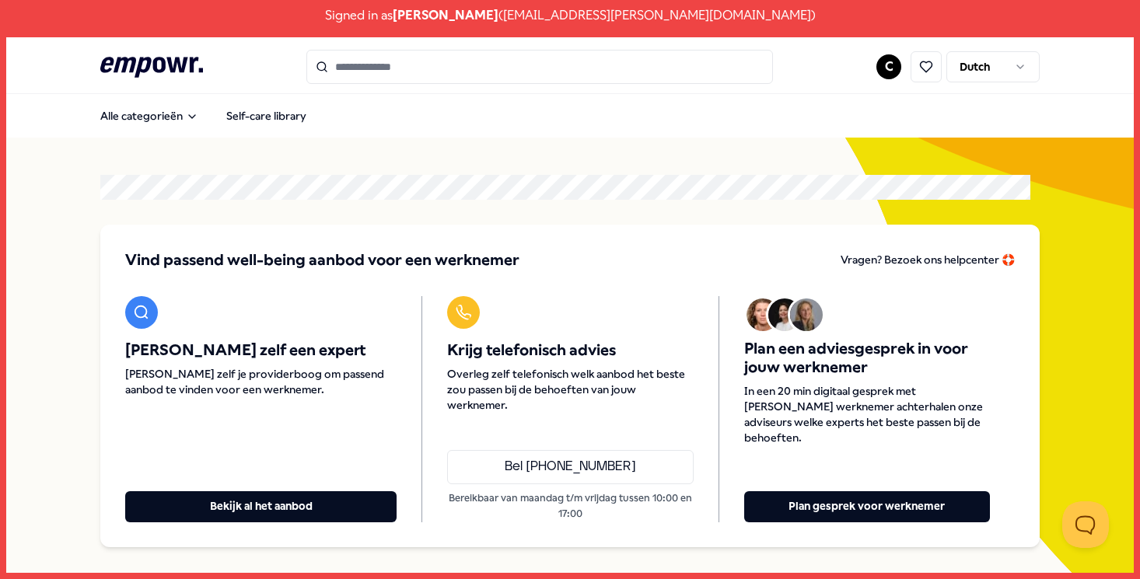
click at [662, 232] on div "Vind passend well-being aanbod voor een werknemer [PERSON_NAME]? Bezoek ons hel…" at bounding box center [569, 386] width 939 height 323
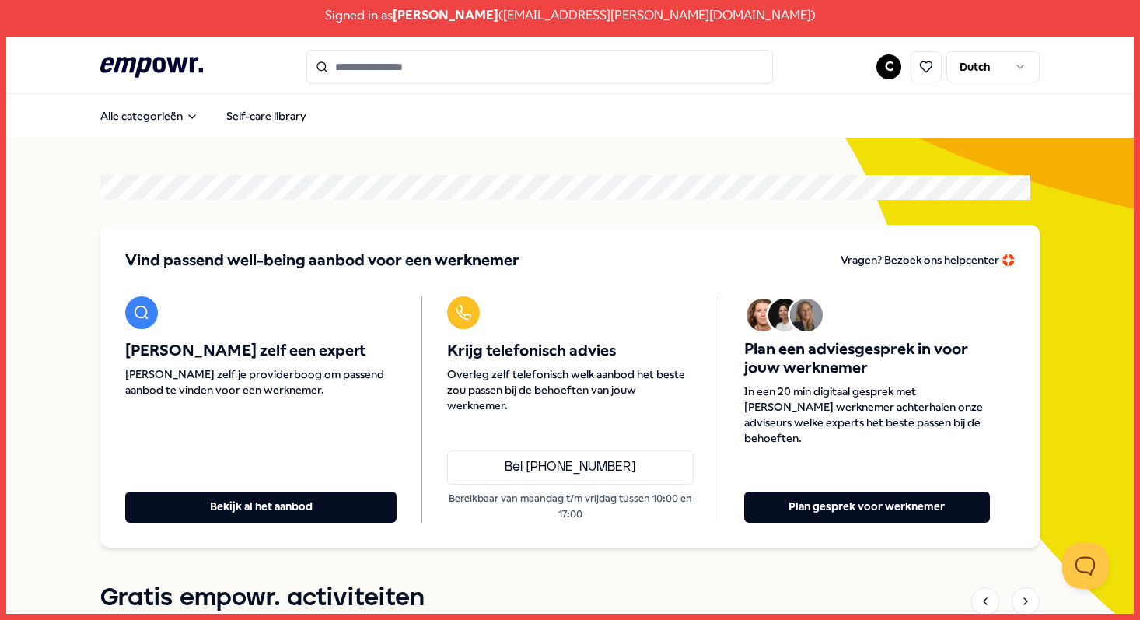
click at [882, 63] on html "Signed in as [PERSON_NAME] ( [EMAIL_ADDRESS][PERSON_NAME][DOMAIN_NAME] ) .empow…" at bounding box center [570, 310] width 1140 height 620
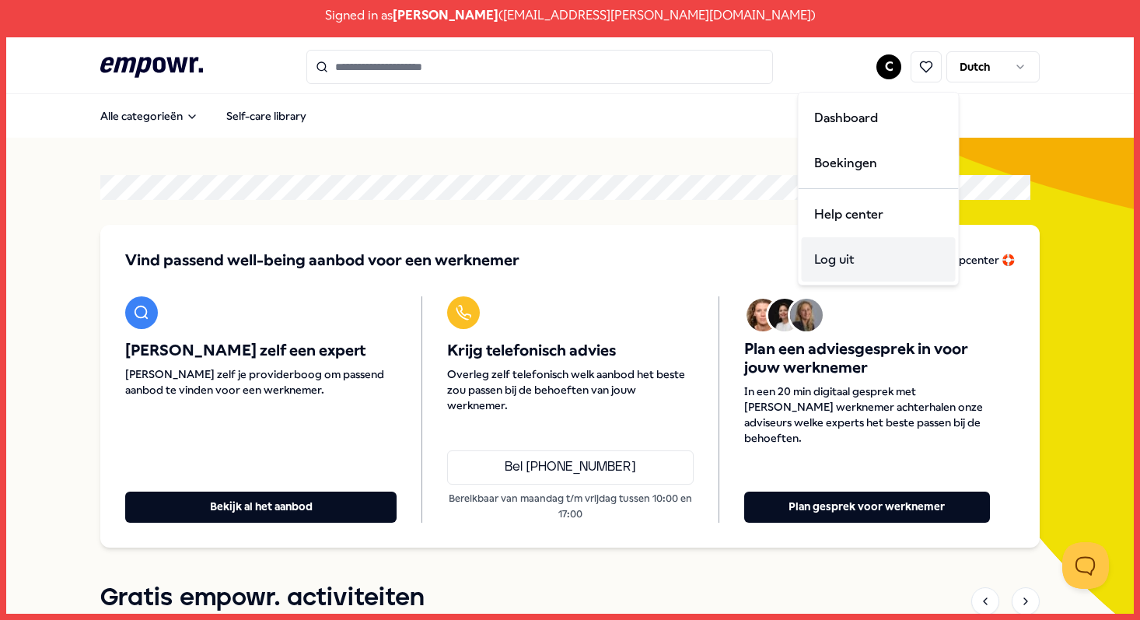
click at [879, 259] on div "Log uit" at bounding box center [879, 259] width 154 height 45
